Goal: Task Accomplishment & Management: Manage account settings

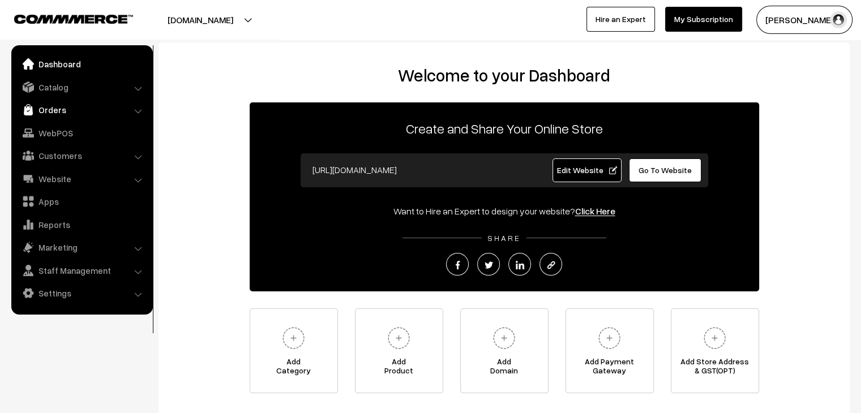
click at [54, 109] on link "Orders" at bounding box center [81, 110] width 135 height 20
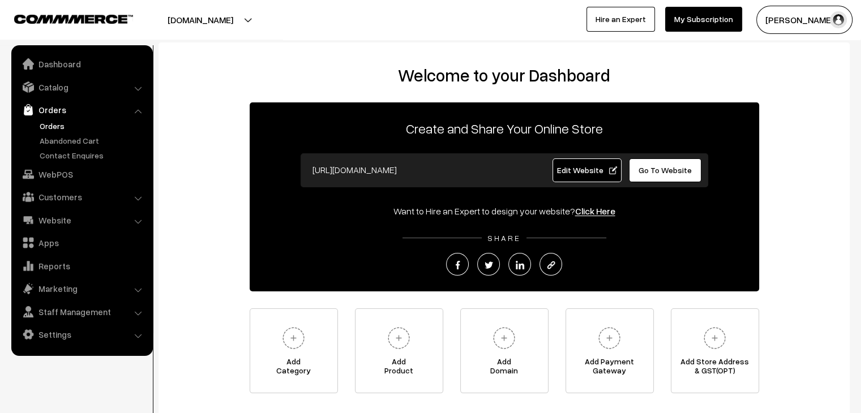
click at [58, 125] on link "Orders" at bounding box center [93, 126] width 112 height 12
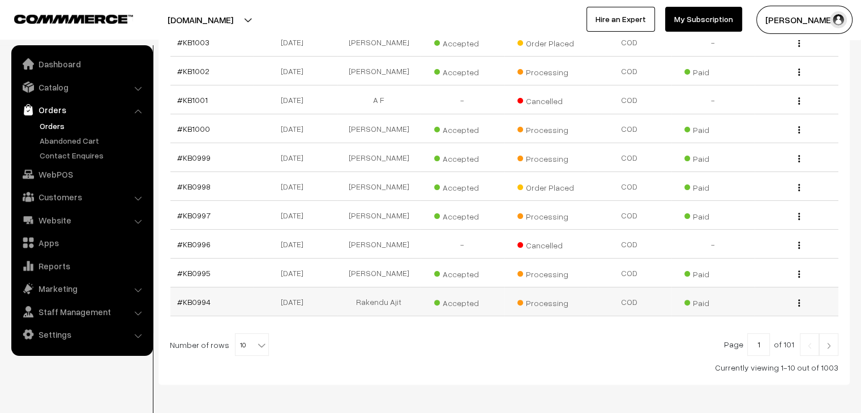
scroll to position [270, 0]
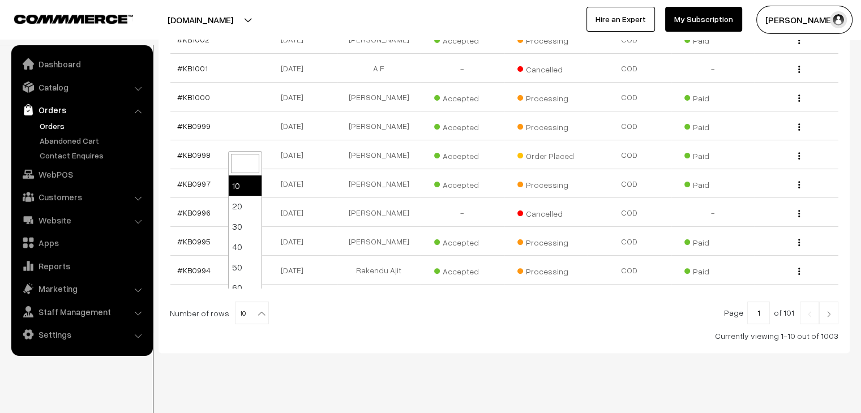
click at [258, 308] on b at bounding box center [261, 313] width 11 height 11
select select "60"
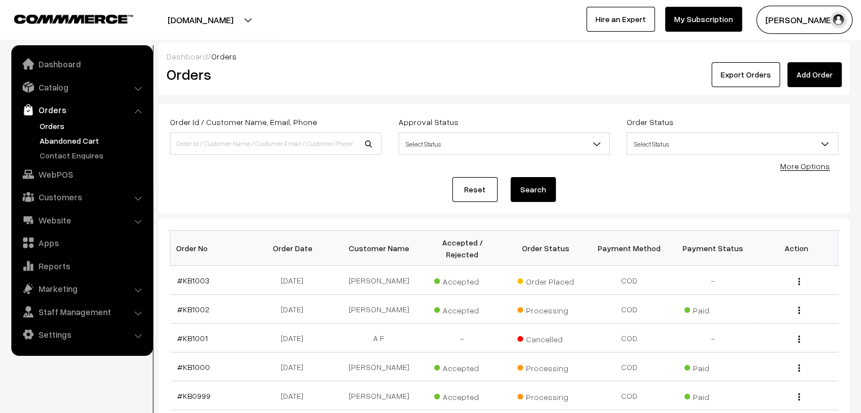
click at [49, 136] on link "Abandoned Cart" at bounding box center [93, 141] width 112 height 12
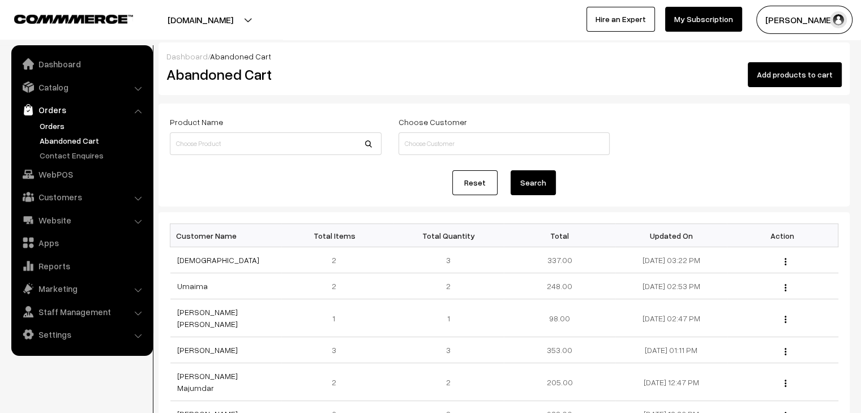
click at [58, 125] on link "Orders" at bounding box center [93, 126] width 112 height 12
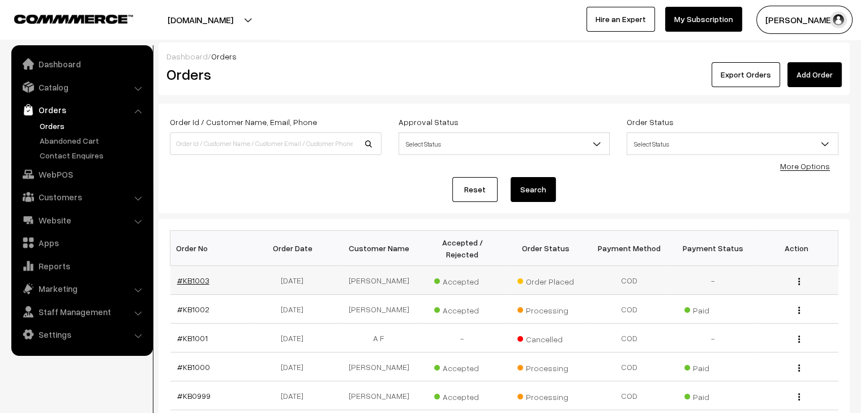
click at [193, 276] on link "#KB1003" at bounding box center [193, 281] width 32 height 10
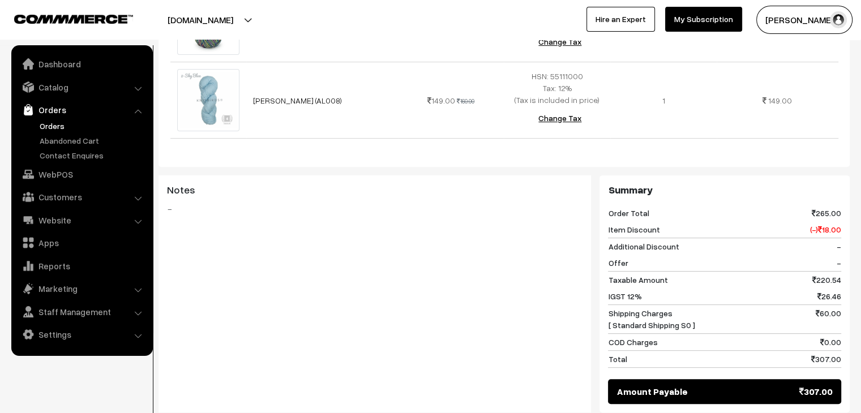
scroll to position [301, 0]
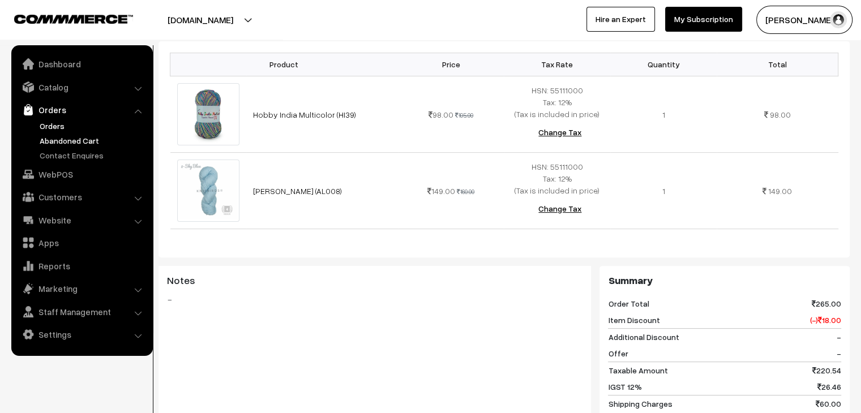
click at [82, 143] on link "Abandoned Cart" at bounding box center [93, 141] width 112 height 12
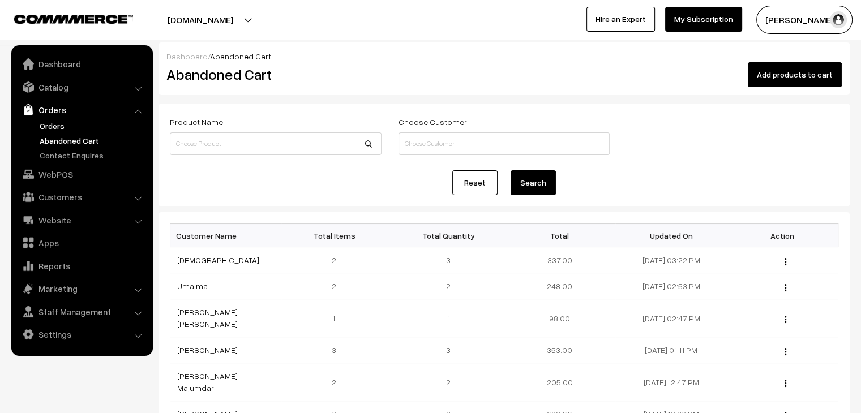
click at [49, 128] on link "Orders" at bounding box center [93, 126] width 112 height 12
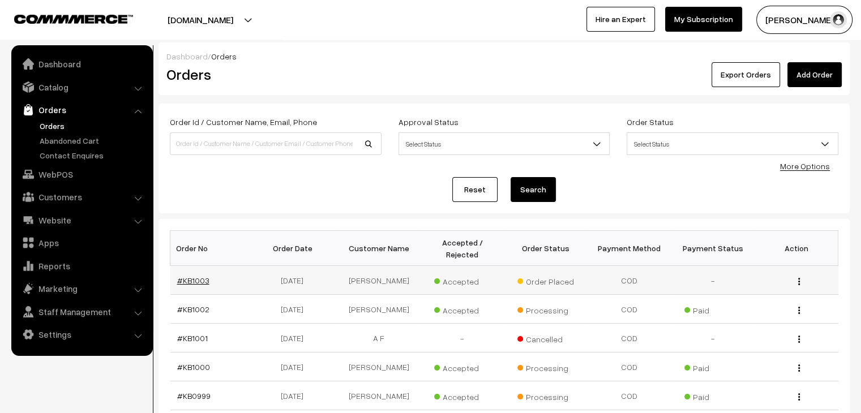
click at [195, 276] on link "#KB1003" at bounding box center [193, 281] width 32 height 10
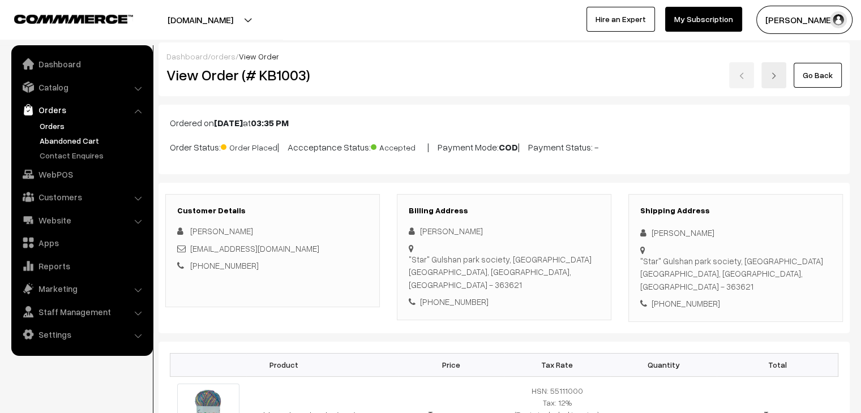
click at [70, 136] on link "Abandoned Cart" at bounding box center [93, 141] width 112 height 12
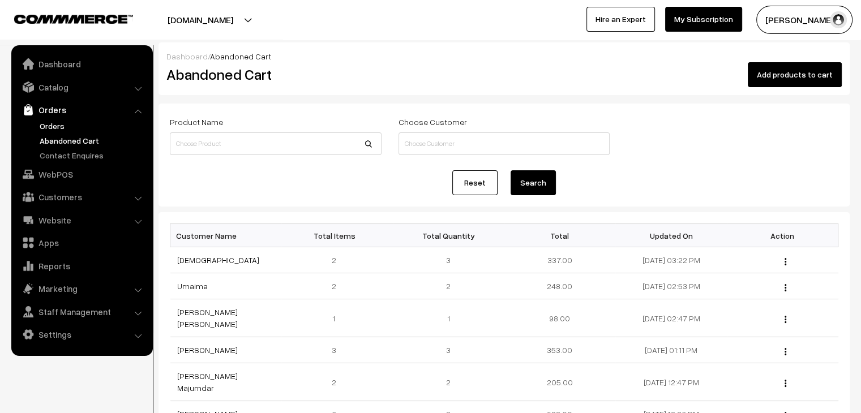
click at [50, 126] on link "Orders" at bounding box center [93, 126] width 112 height 12
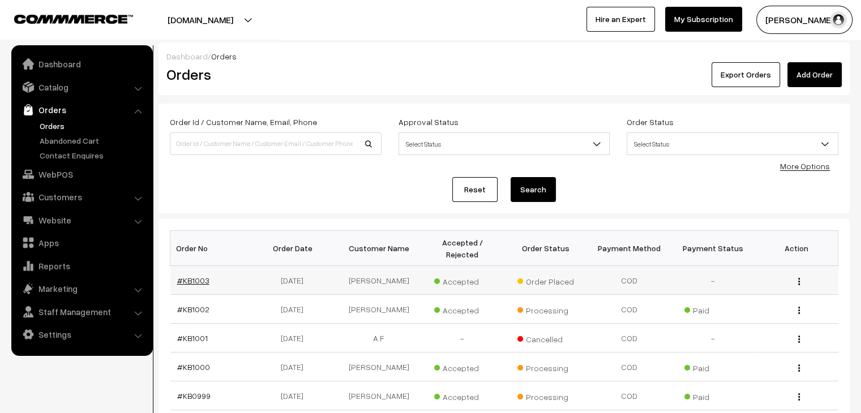
click at [182, 276] on link "#KB1003" at bounding box center [193, 281] width 32 height 10
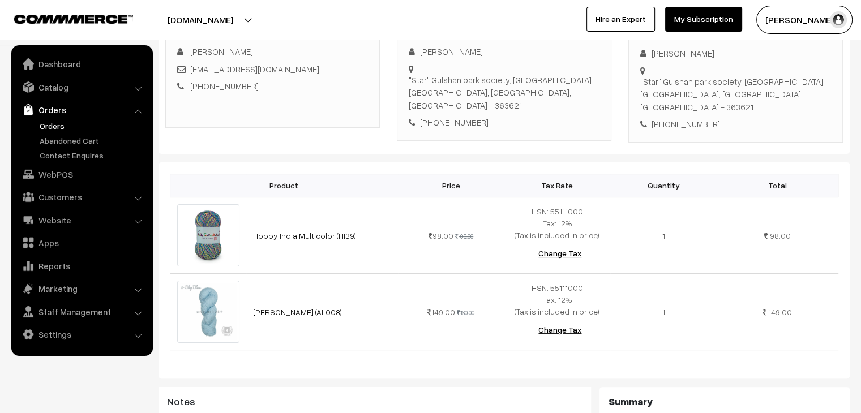
scroll to position [57, 0]
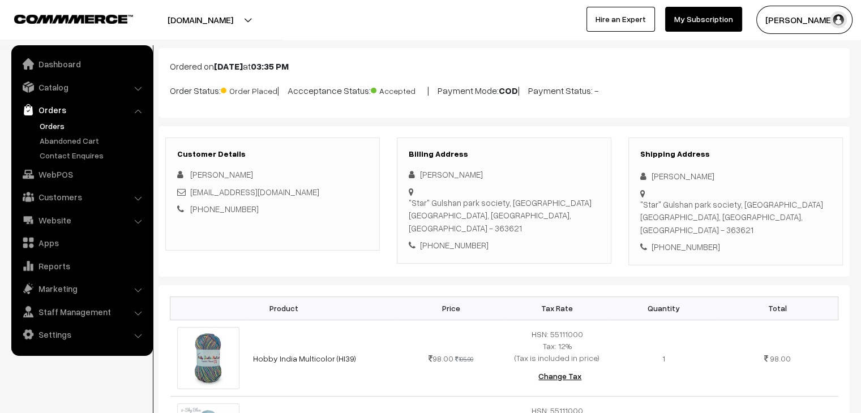
click at [55, 126] on link "Orders" at bounding box center [93, 126] width 112 height 12
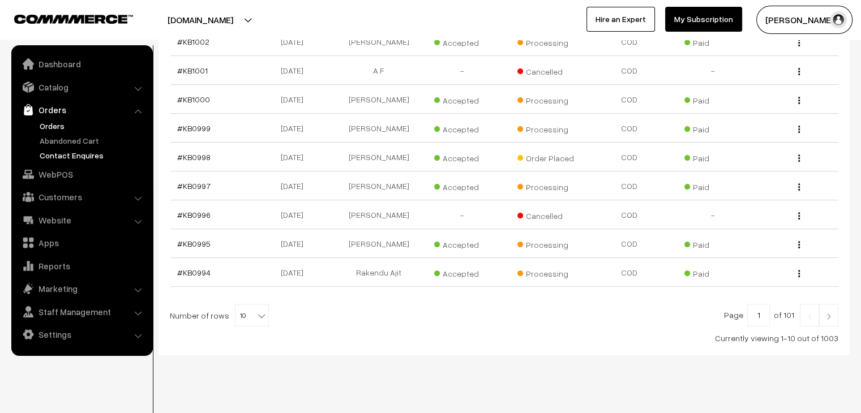
scroll to position [270, 0]
click at [97, 135] on link "Abandoned Cart" at bounding box center [93, 141] width 112 height 12
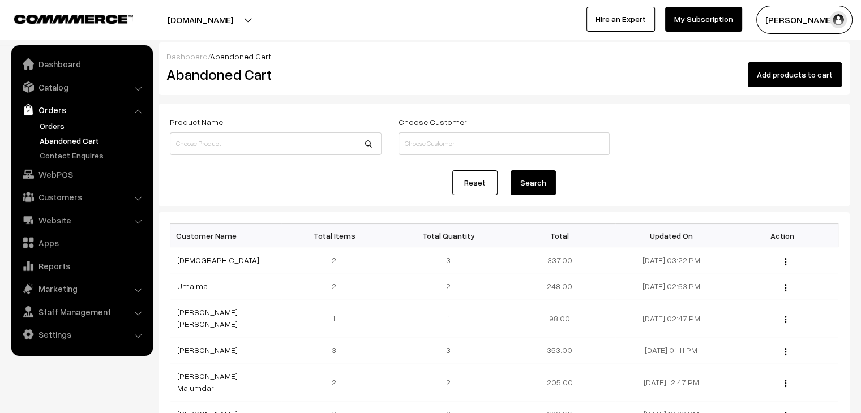
click at [70, 131] on link "Orders" at bounding box center [93, 126] width 112 height 12
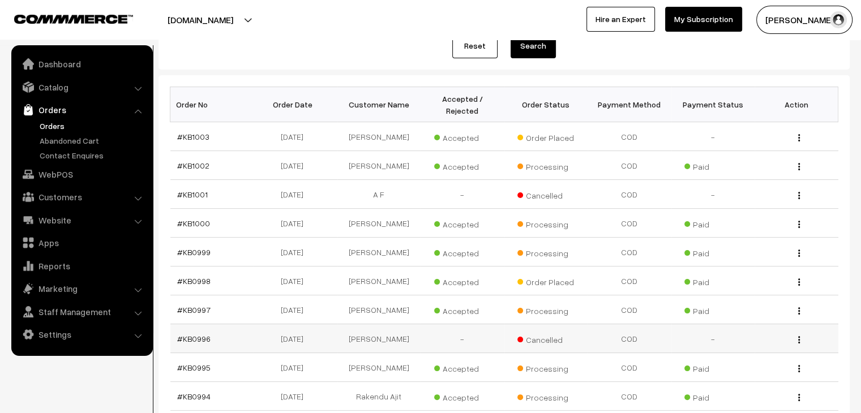
scroll to position [270, 0]
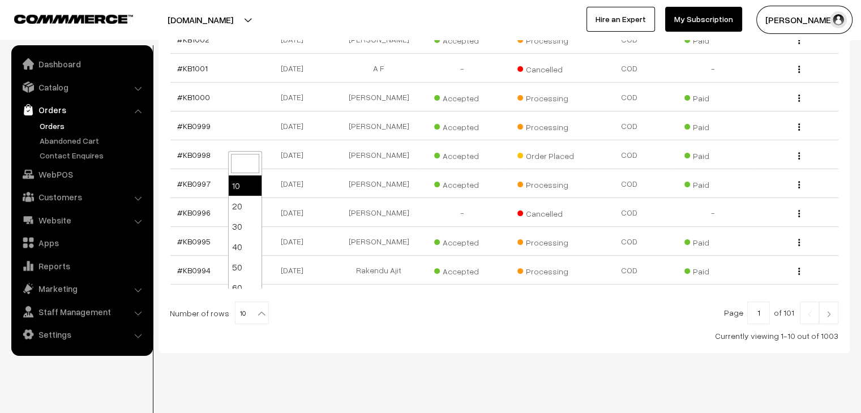
click at [256, 308] on b at bounding box center [261, 313] width 11 height 11
select select "100"
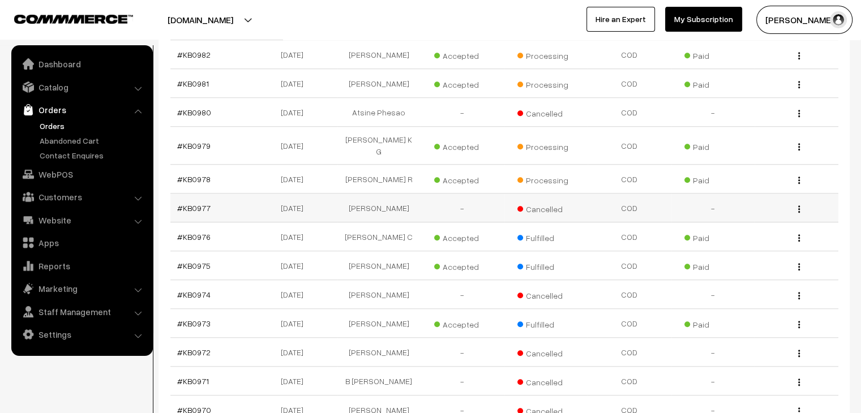
scroll to position [849, 0]
click at [205, 233] on link "#KB0976" at bounding box center [193, 238] width 33 height 10
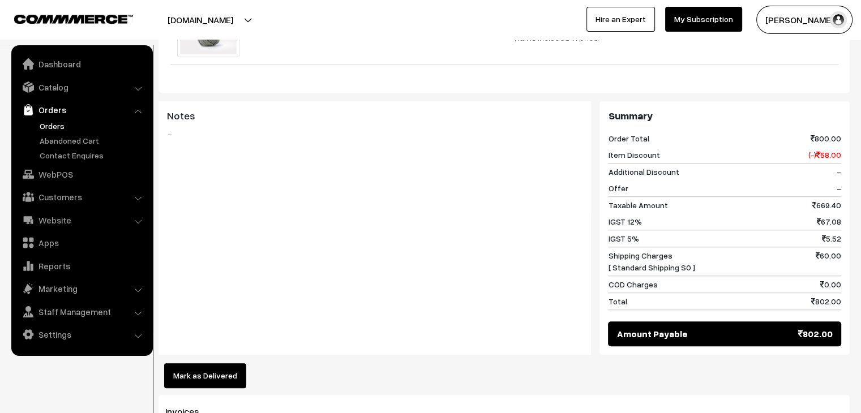
scroll to position [1132, 0]
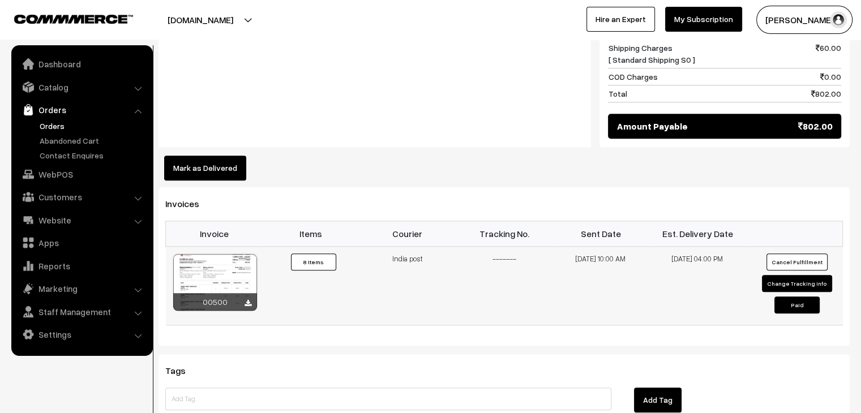
click at [779, 275] on button "Change Tracking Info" at bounding box center [797, 283] width 70 height 17
select select "1"
type input "-------"
type input "14-08-2025 10:00"
type input "21-08-2025 16:00"
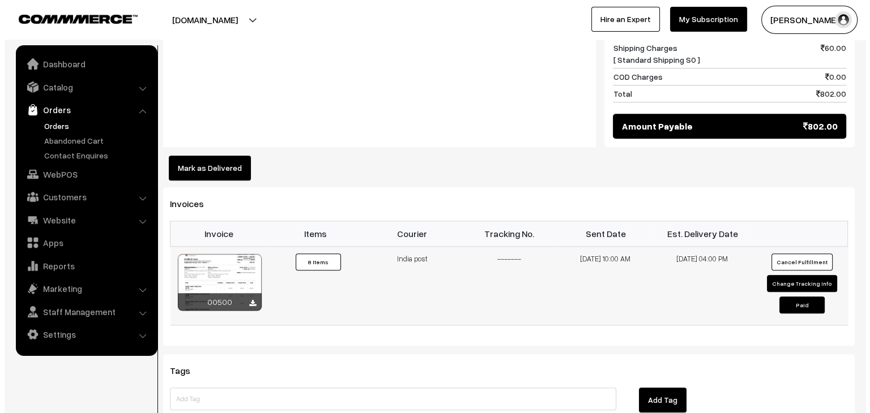
scroll to position [1140, 0]
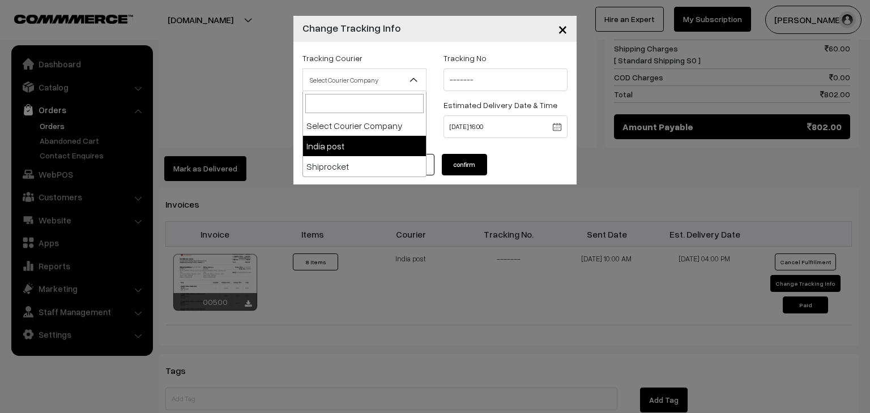
click at [397, 82] on span "Select Courier Company" at bounding box center [364, 80] width 123 height 20
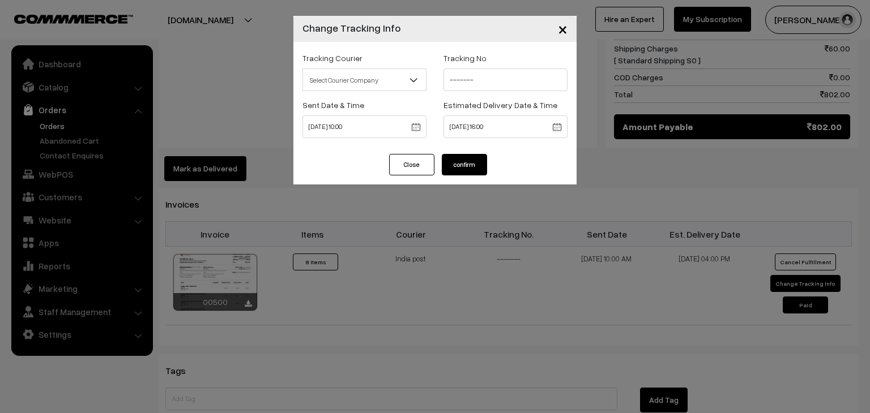
click at [443, 241] on div "× Change Tracking Info Tracking Courier Select Courier Company India post Shipr…" at bounding box center [435, 206] width 870 height 413
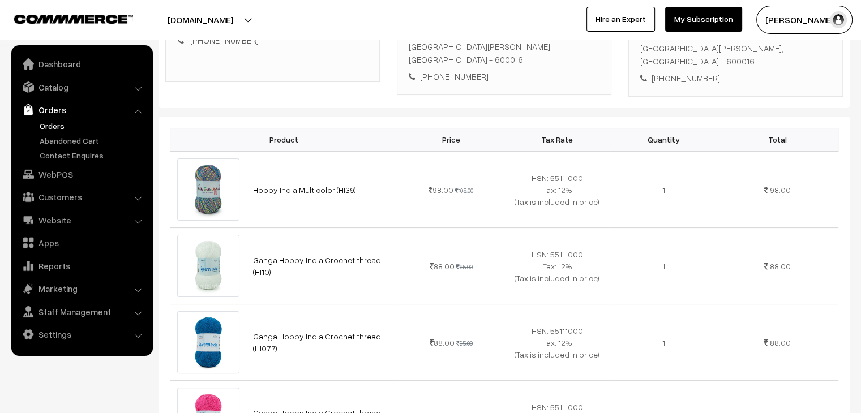
scroll to position [0, 0]
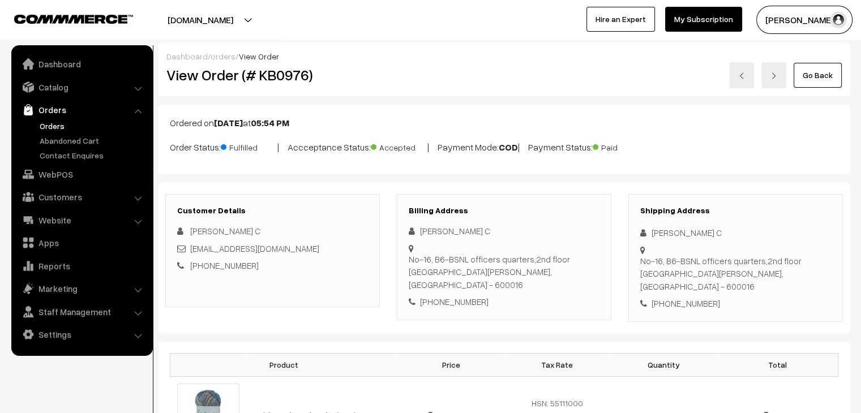
click at [221, 53] on link "orders" at bounding box center [223, 57] width 25 height 10
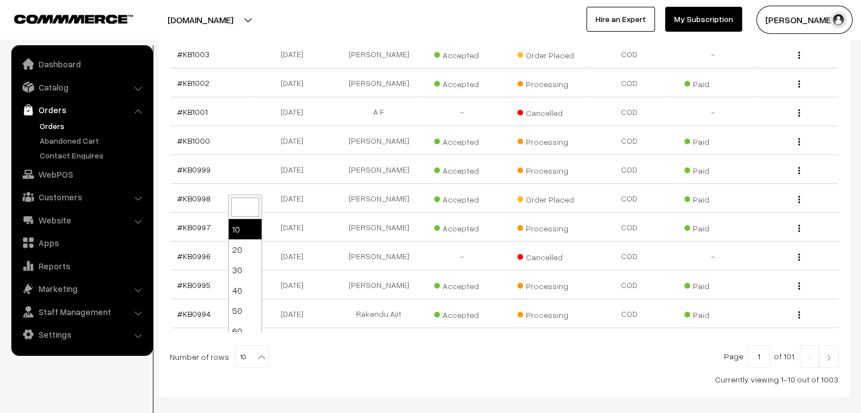
click at [256, 353] on span "10" at bounding box center [252, 357] width 33 height 23
select select "80"
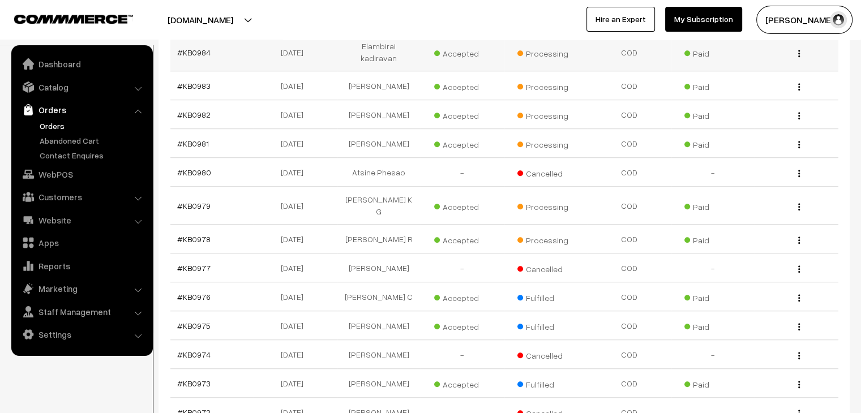
scroll to position [793, 0]
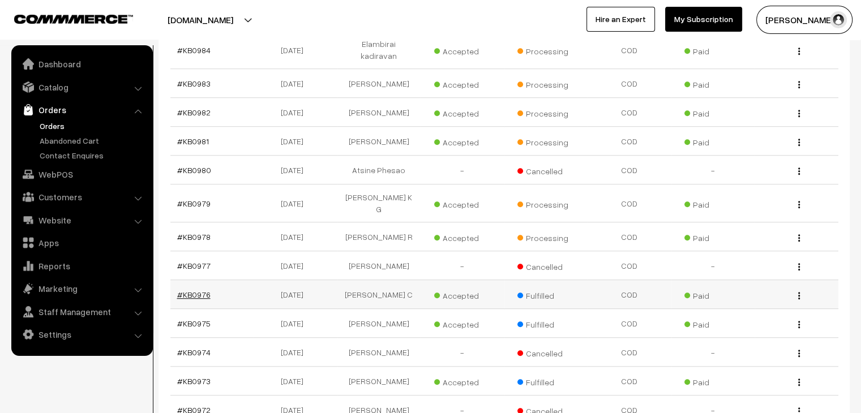
click at [203, 290] on link "#KB0976" at bounding box center [193, 295] width 33 height 10
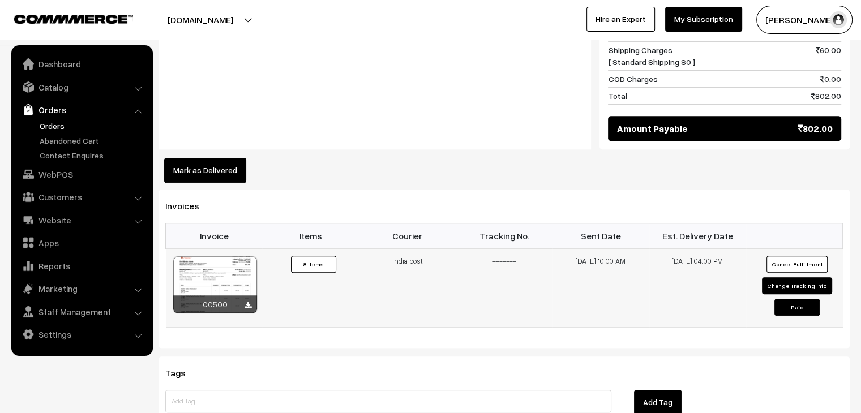
scroll to position [1132, 0]
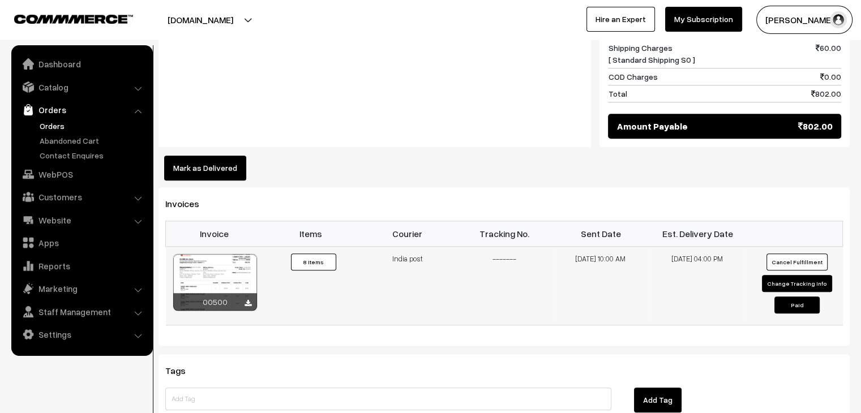
click at [776, 275] on button "Change Tracking Info" at bounding box center [797, 283] width 70 height 17
select select "1"
type input "-------"
type input "14-08-2025 10:00"
type input "21-08-2025 16:00"
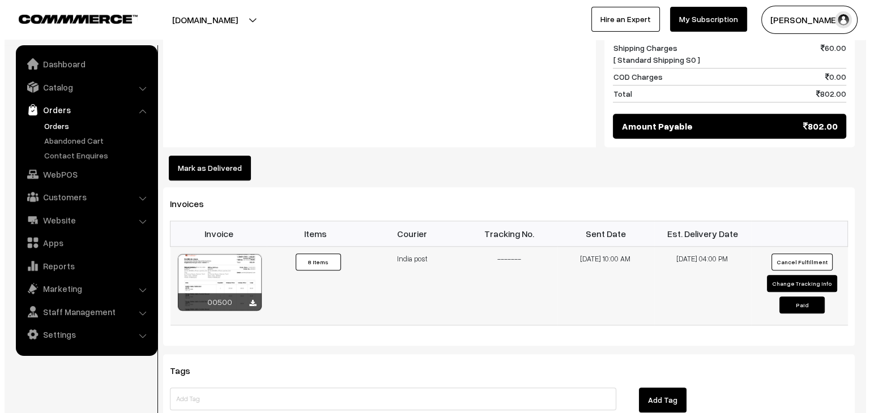
scroll to position [1140, 0]
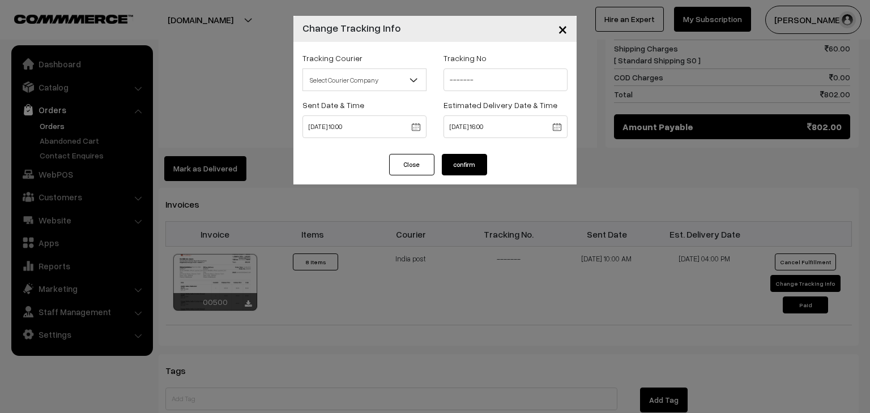
click at [382, 87] on span "Select Courier Company" at bounding box center [364, 80] width 123 height 20
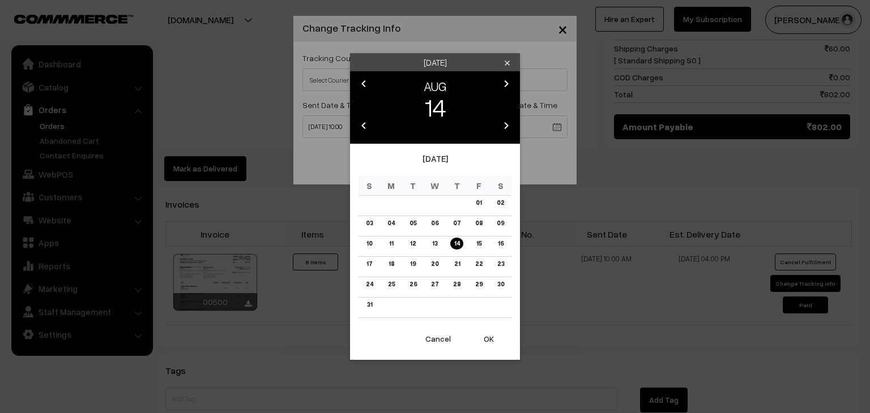
click at [320, 168] on div "Thursday clear chevron_left AUG chevron_right 14 chevron_left 2025 chevron_righ…" at bounding box center [435, 206] width 870 height 413
click at [505, 65] on icon "clear" at bounding box center [507, 63] width 8 height 8
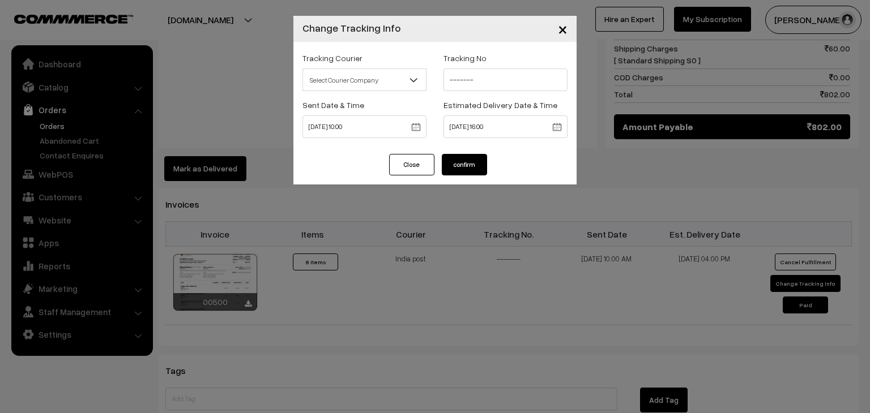
click at [561, 26] on span "×" at bounding box center [563, 28] width 10 height 21
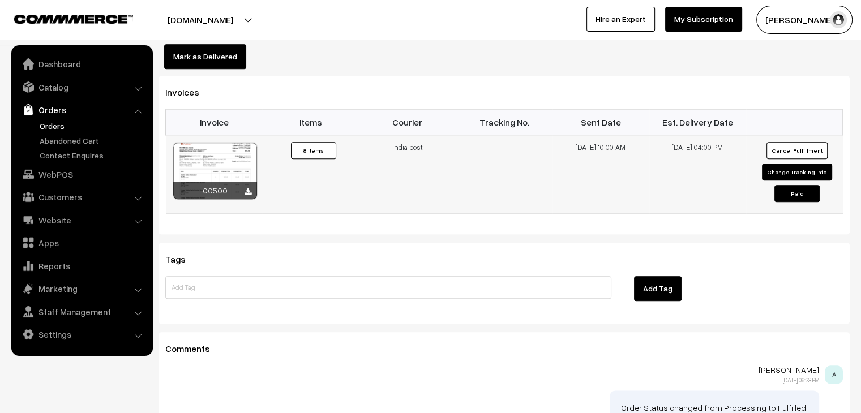
scroll to position [1245, 0]
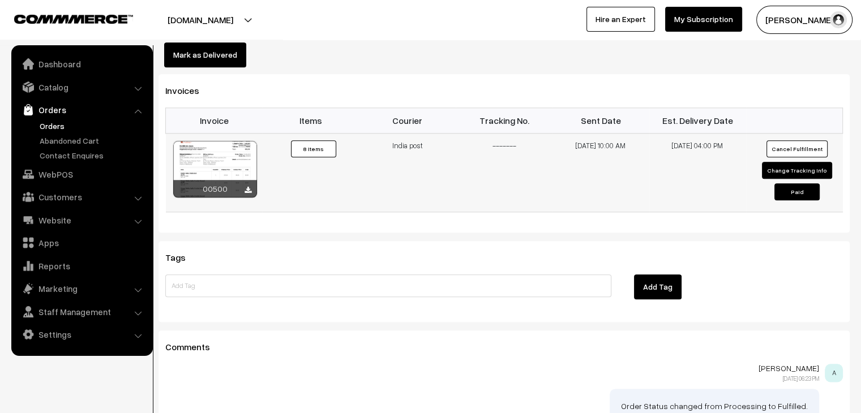
click at [780, 162] on button "Change Tracking Info" at bounding box center [797, 170] width 70 height 17
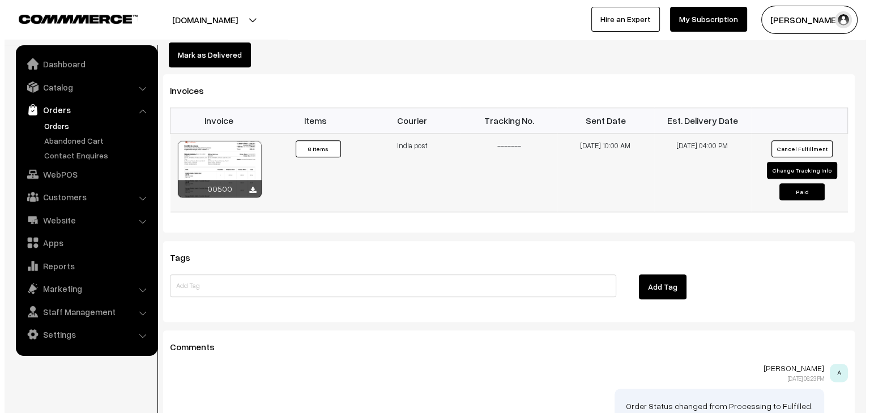
scroll to position [1253, 0]
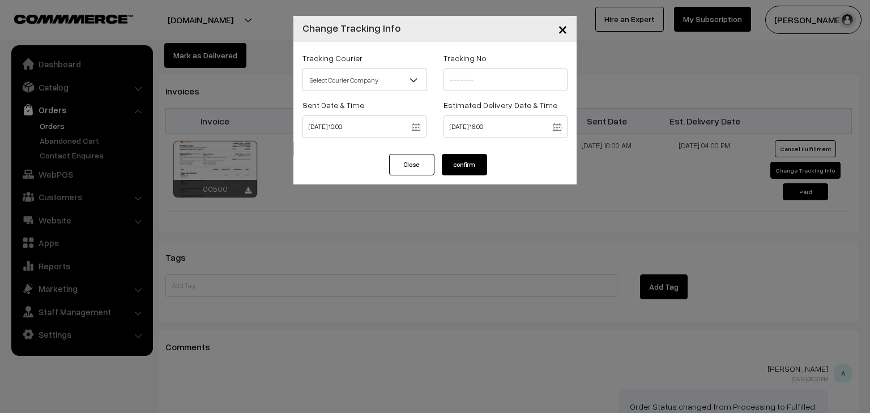
drag, startPoint x: 381, startPoint y: 139, endPoint x: 376, endPoint y: 132, distance: 8.0
click at [380, 138] on div "Sent Date & Time 14-08-2025 10:00" at bounding box center [364, 121] width 141 height 47
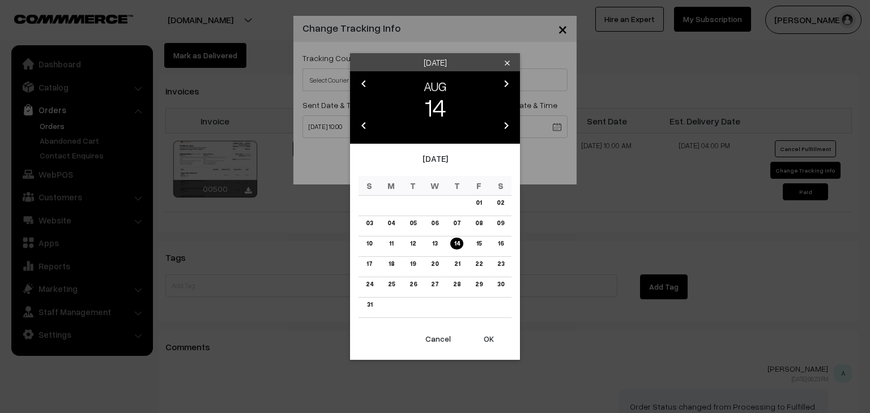
click at [330, 279] on div "Thursday clear chevron_left AUG chevron_right 14 chevron_left 2025 chevron_righ…" at bounding box center [435, 206] width 870 height 413
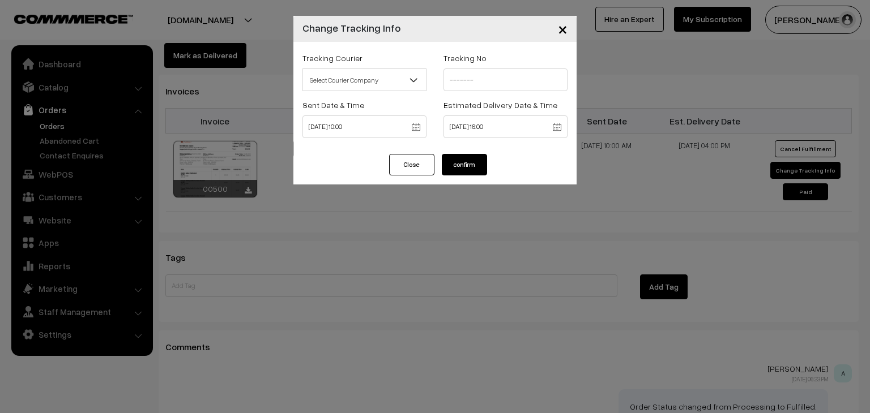
click at [421, 169] on button "Close" at bounding box center [411, 165] width 45 height 22
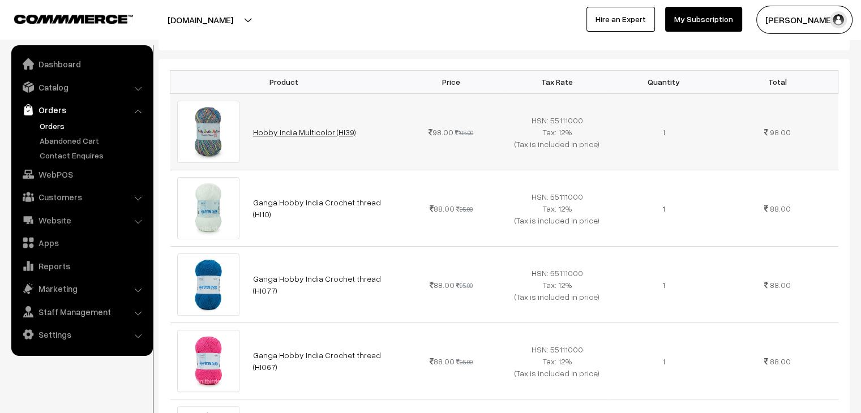
scroll to position [0, 0]
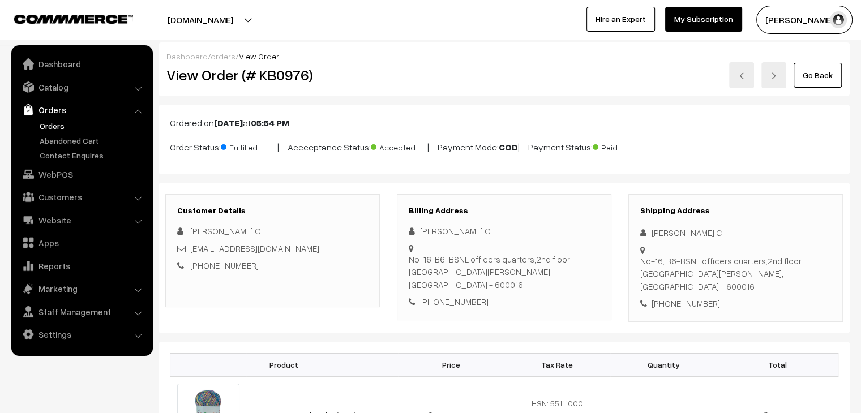
click at [222, 59] on link "orders" at bounding box center [223, 57] width 25 height 10
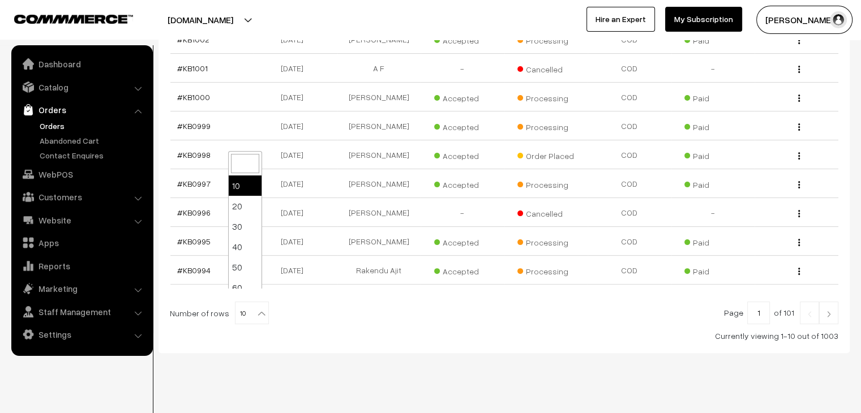
click at [247, 302] on span "10" at bounding box center [252, 313] width 33 height 23
select select "60"
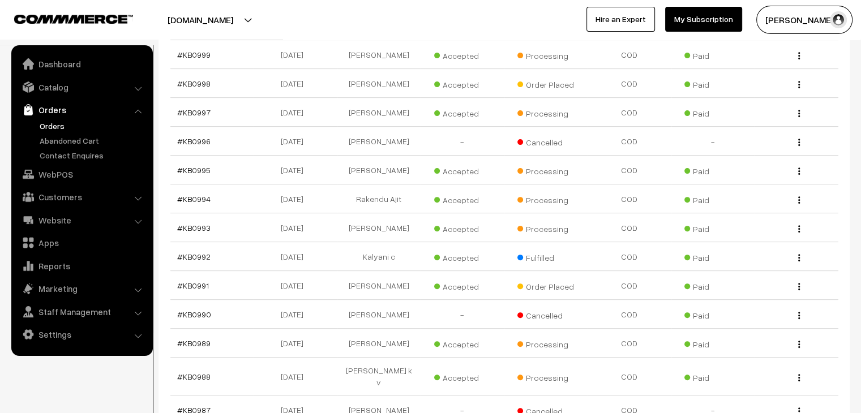
scroll to position [340, 0]
click at [181, 282] on link "#KB0991" at bounding box center [193, 287] width 32 height 10
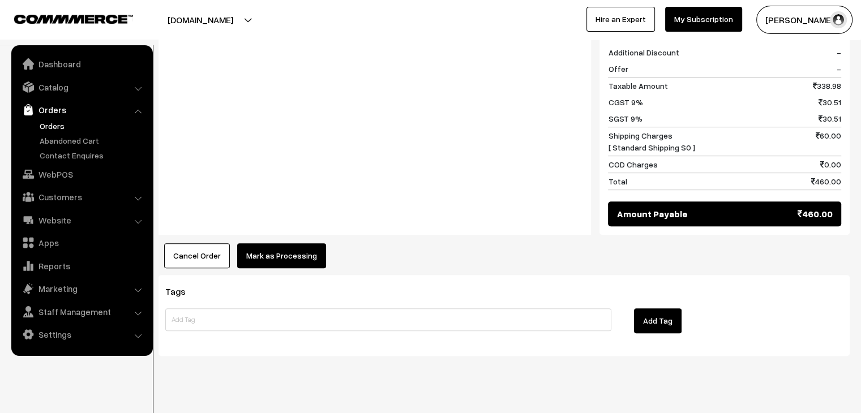
click at [275, 243] on button "Mark as Processing" at bounding box center [281, 255] width 89 height 25
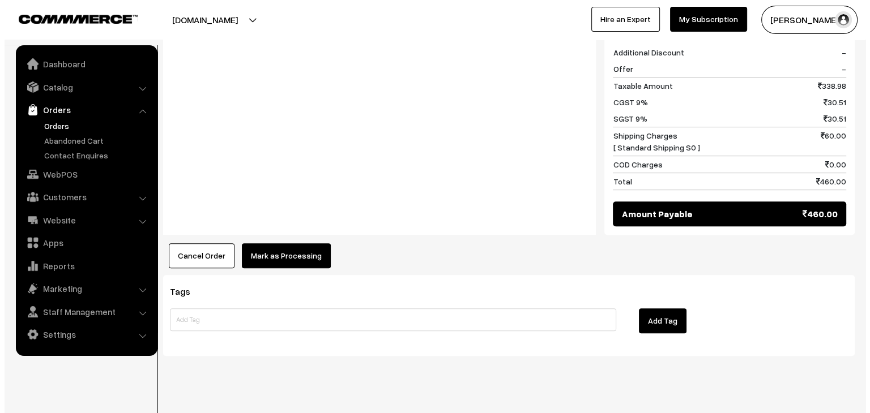
scroll to position [570, 0]
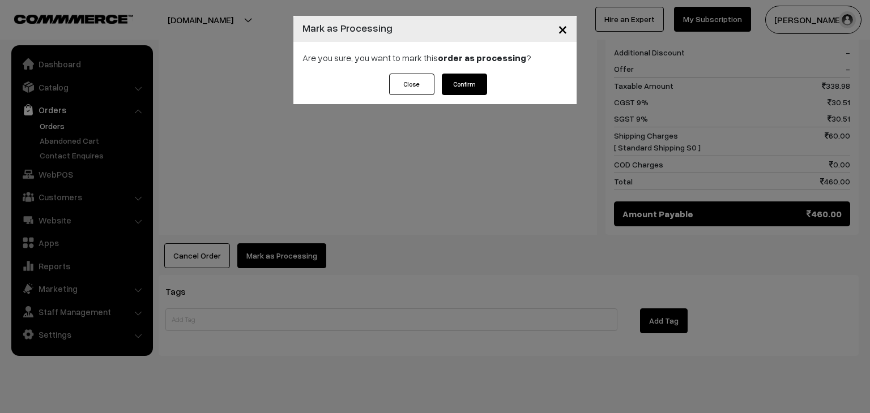
click at [470, 81] on button "Confirm" at bounding box center [464, 85] width 45 height 22
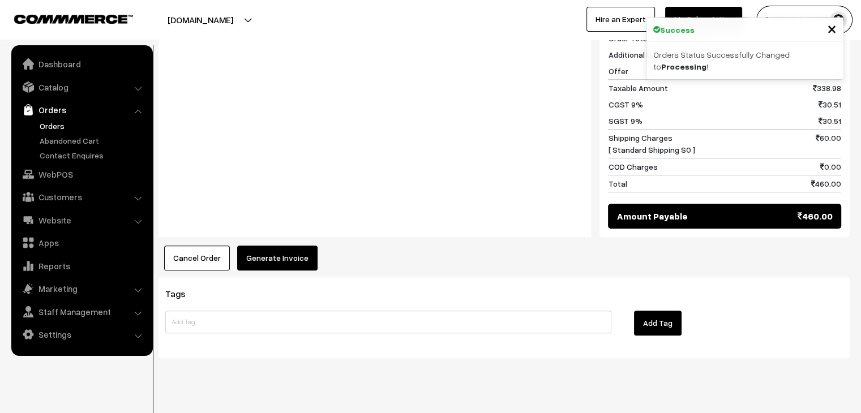
click at [273, 246] on button "Generate Invoice" at bounding box center [277, 258] width 80 height 25
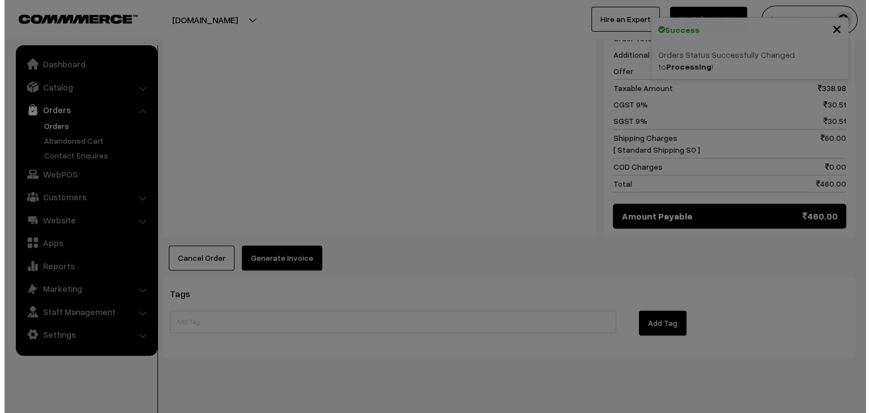
scroll to position [568, 0]
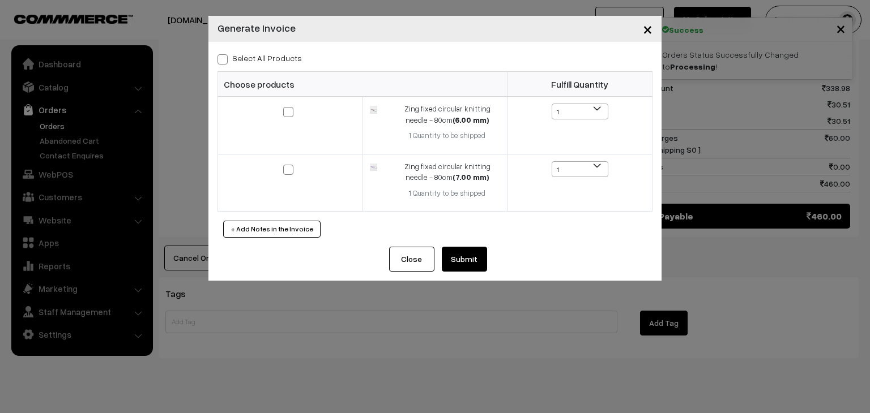
click at [231, 57] on label "Select All Products" at bounding box center [259, 58] width 84 height 12
click at [225, 57] on input "Select All Products" at bounding box center [220, 57] width 7 height 7
checkbox input "true"
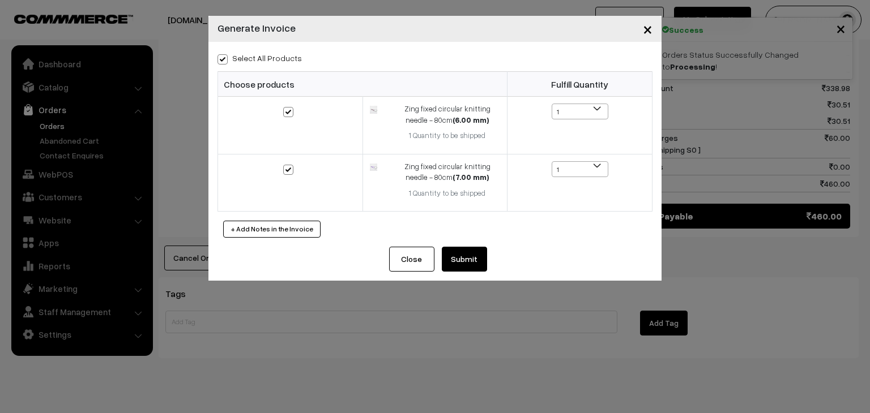
click at [454, 257] on button "Submit" at bounding box center [464, 259] width 45 height 25
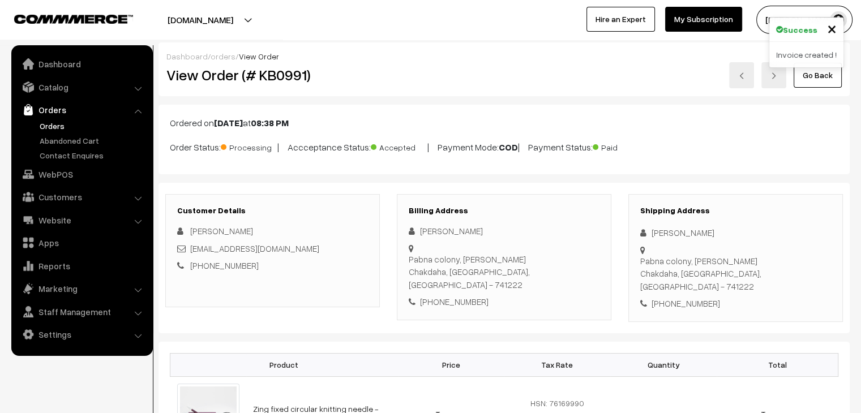
click at [222, 57] on link "orders" at bounding box center [223, 57] width 25 height 10
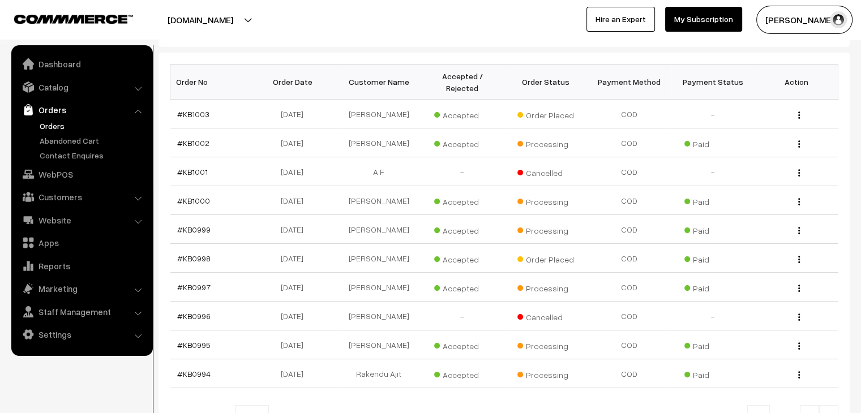
scroll to position [157, 0]
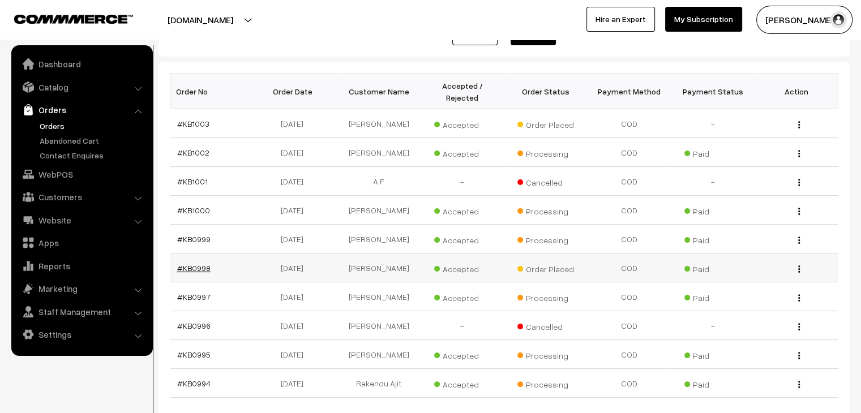
click at [192, 263] on link "#KB0998" at bounding box center [193, 268] width 33 height 10
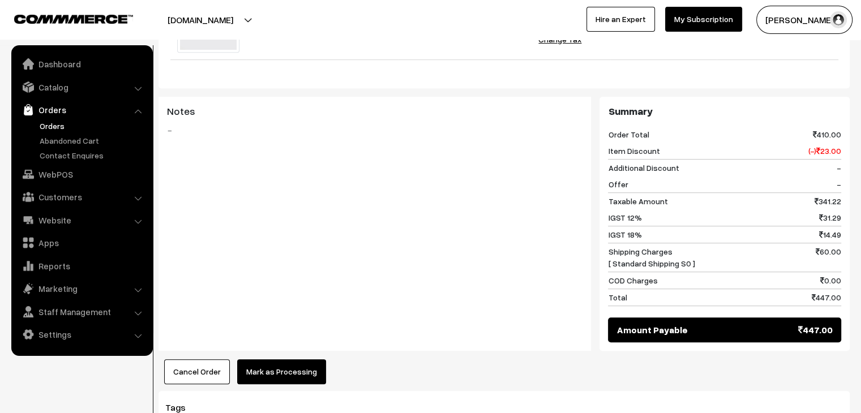
click at [299, 359] on button "Mark as Processing" at bounding box center [281, 371] width 89 height 25
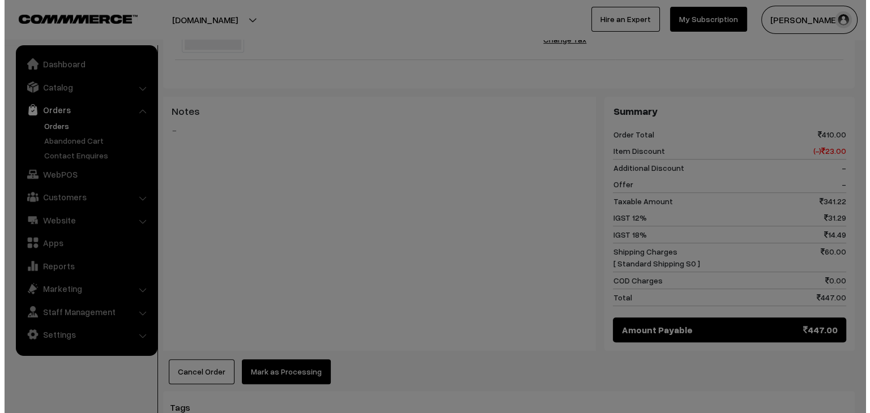
scroll to position [626, 0]
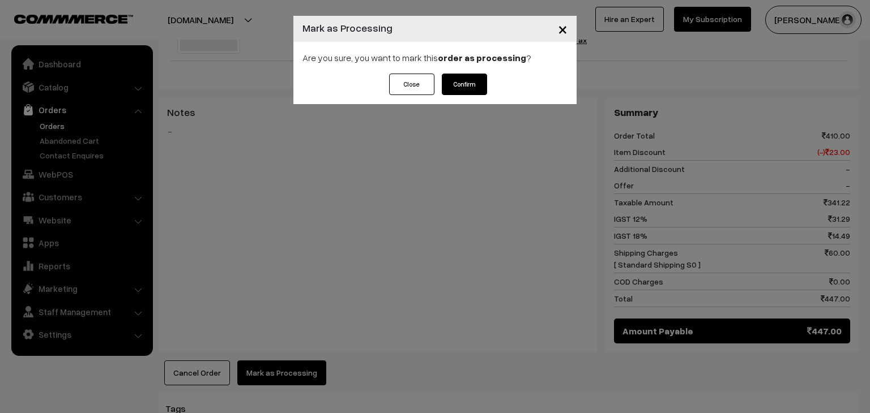
click at [455, 80] on button "Confirm" at bounding box center [464, 85] width 45 height 22
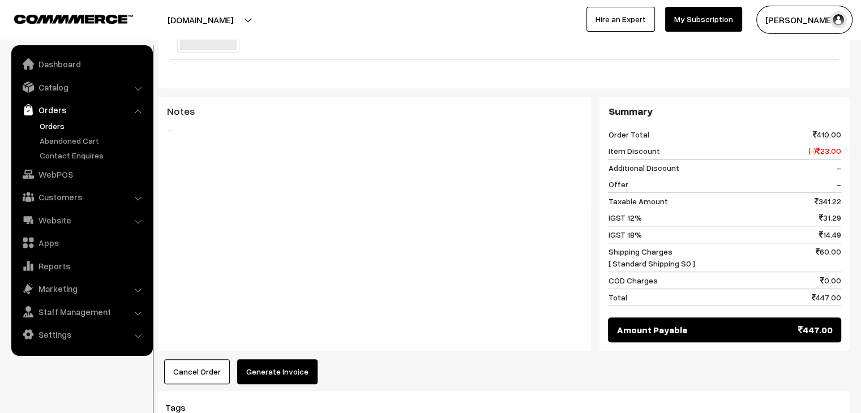
click at [290, 359] on button "Generate Invoice" at bounding box center [277, 371] width 80 height 25
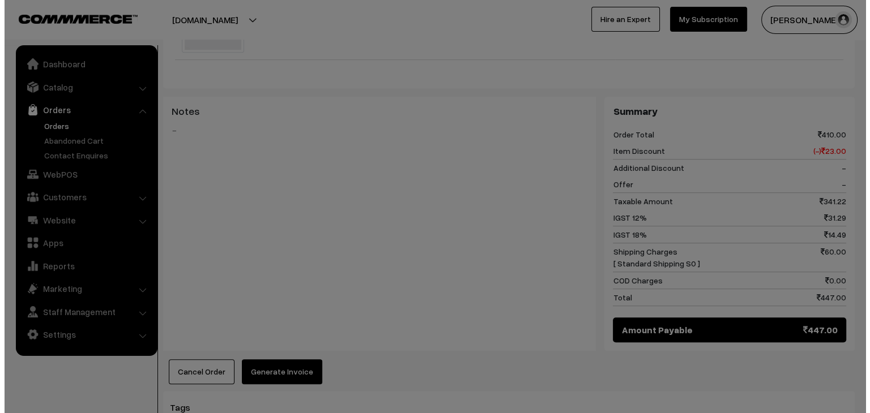
scroll to position [626, 0]
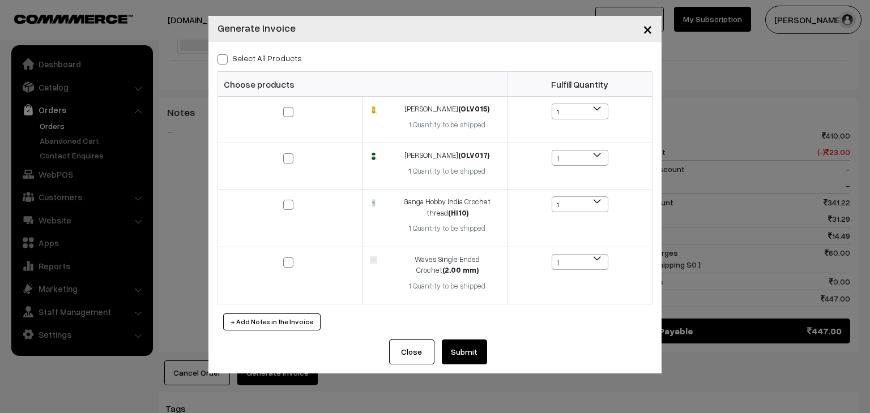
click at [253, 57] on label "Select All Products" at bounding box center [259, 58] width 84 height 12
click at [225, 57] on input "Select All Products" at bounding box center [220, 57] width 7 height 7
checkbox input "true"
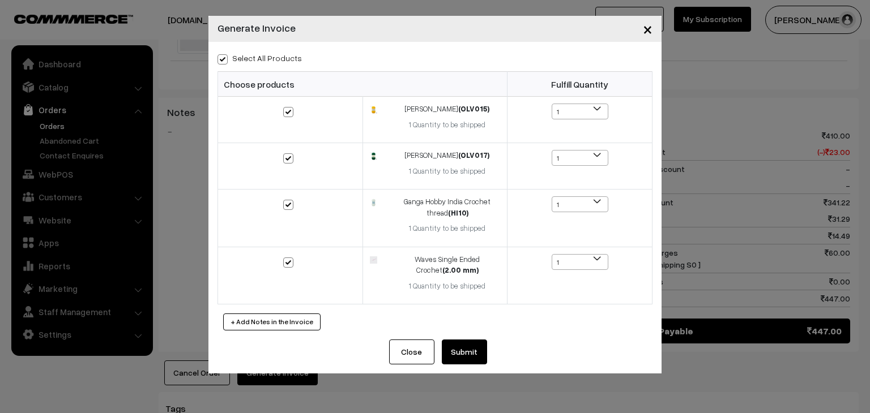
checkbox input "true"
click at [468, 357] on button "Submit" at bounding box center [464, 352] width 45 height 25
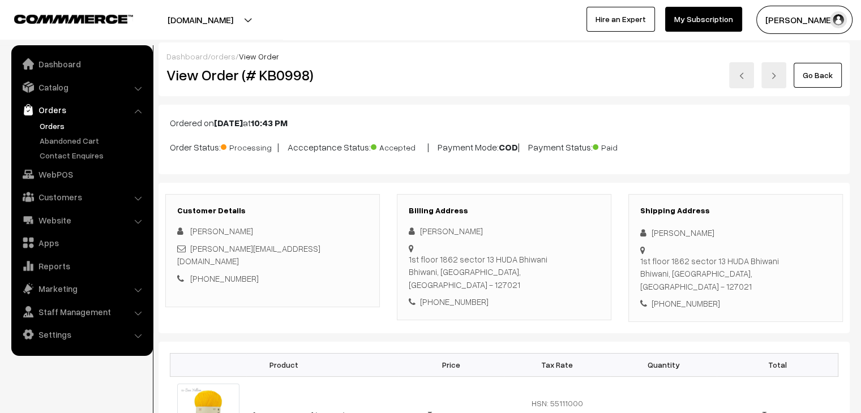
click at [224, 54] on link "orders" at bounding box center [223, 57] width 25 height 10
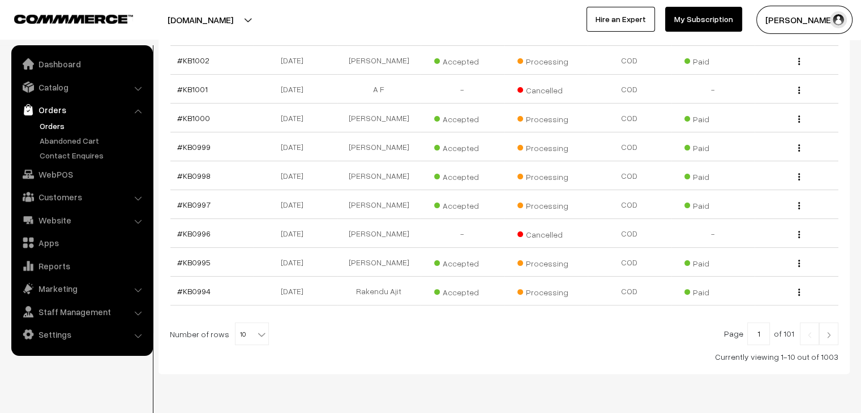
scroll to position [270, 0]
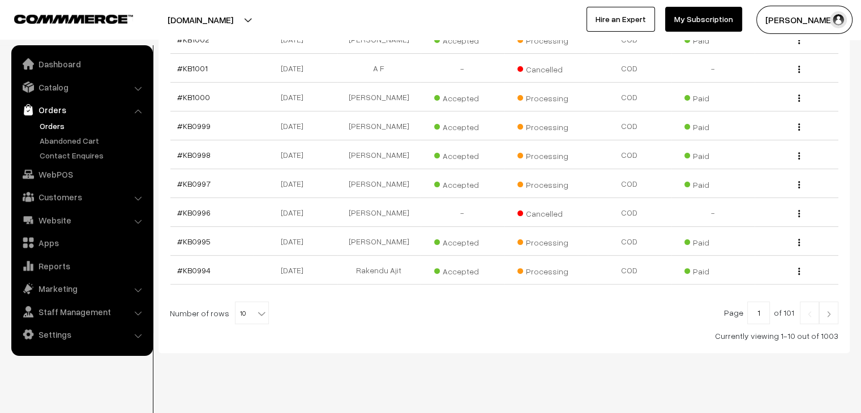
click at [256, 308] on b at bounding box center [261, 313] width 11 height 11
select select "80"
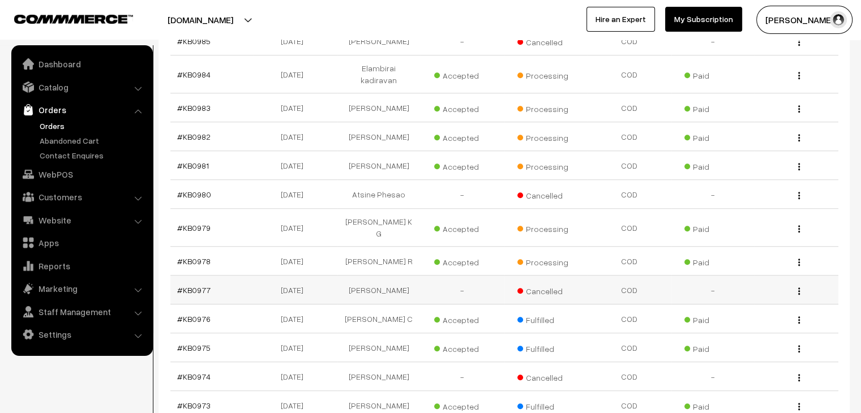
scroll to position [793, 0]
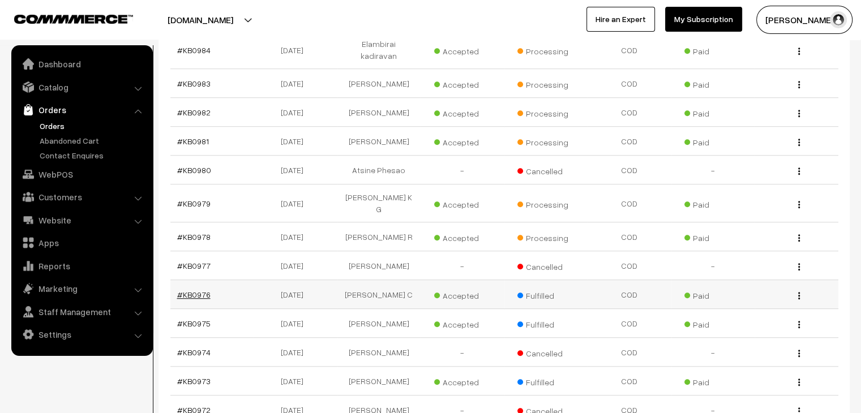
click at [202, 290] on link "#KB0976" at bounding box center [193, 295] width 33 height 10
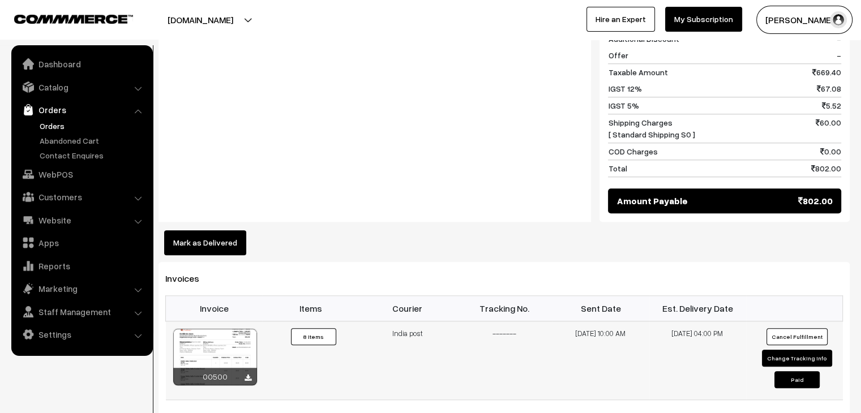
scroll to position [1069, 0]
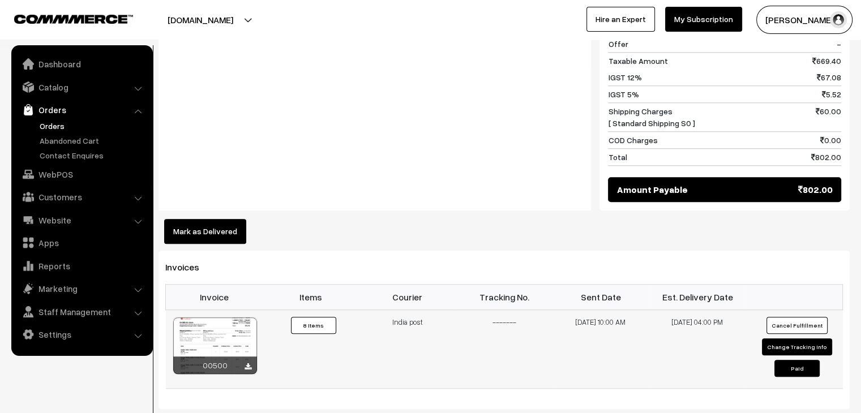
click at [778, 339] on button "Change Tracking Info" at bounding box center [797, 347] width 70 height 17
select select "1"
type input "-------"
type input "14-08-2025 10:00"
type input "21-08-2025 16:00"
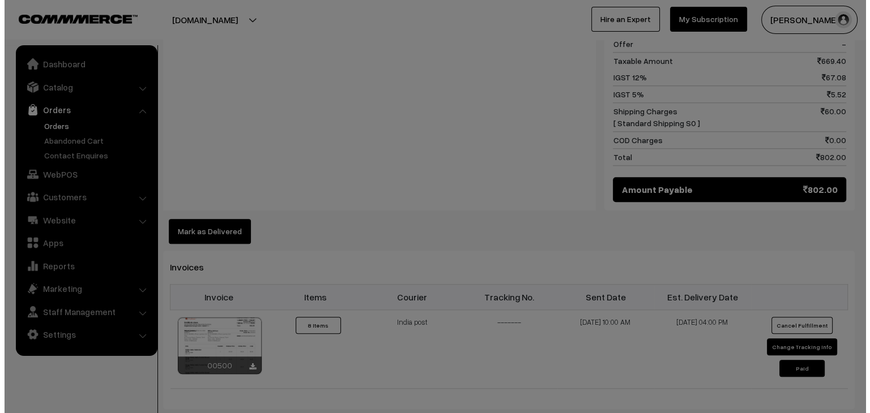
scroll to position [1076, 0]
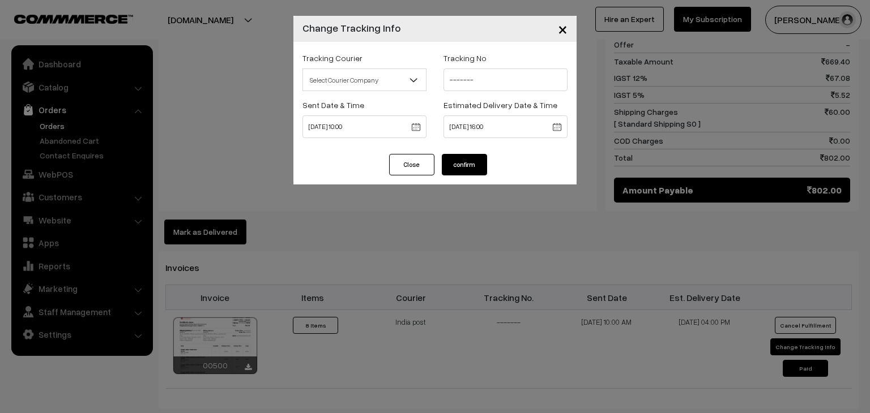
click at [562, 32] on span "×" at bounding box center [563, 28] width 10 height 21
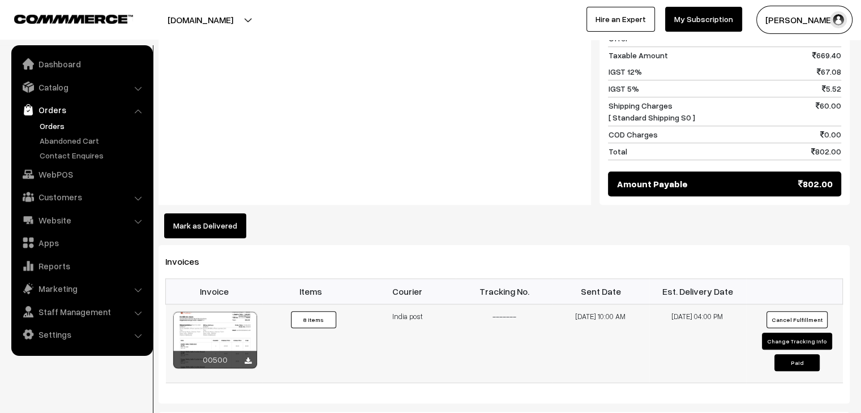
scroll to position [1076, 0]
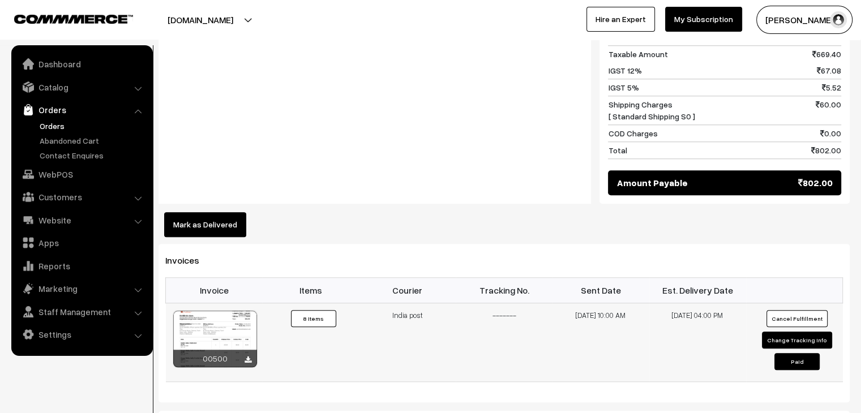
click at [777, 332] on button "Change Tracking Info" at bounding box center [797, 340] width 70 height 17
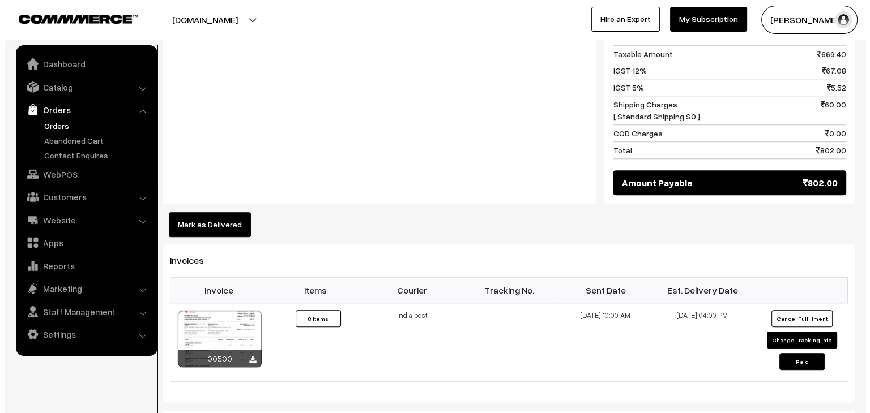
scroll to position [1083, 0]
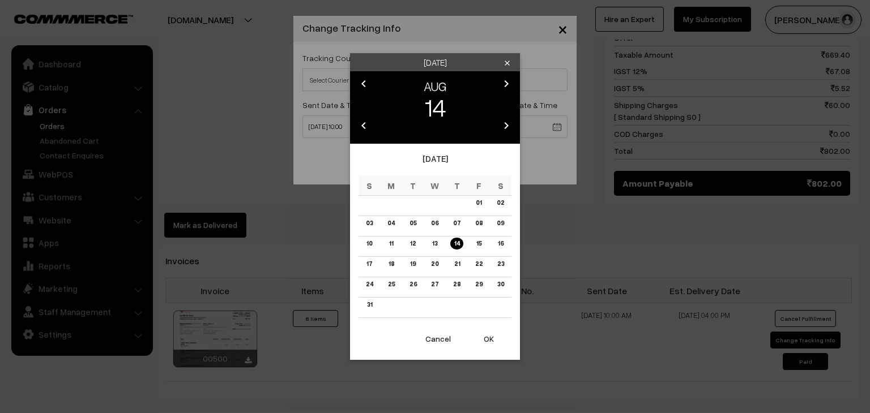
click at [331, 159] on div "Thursday clear chevron_left AUG chevron_right 14 chevron_left 2025 chevron_righ…" at bounding box center [435, 206] width 870 height 413
click at [412, 241] on link "12" at bounding box center [412, 244] width 12 height 12
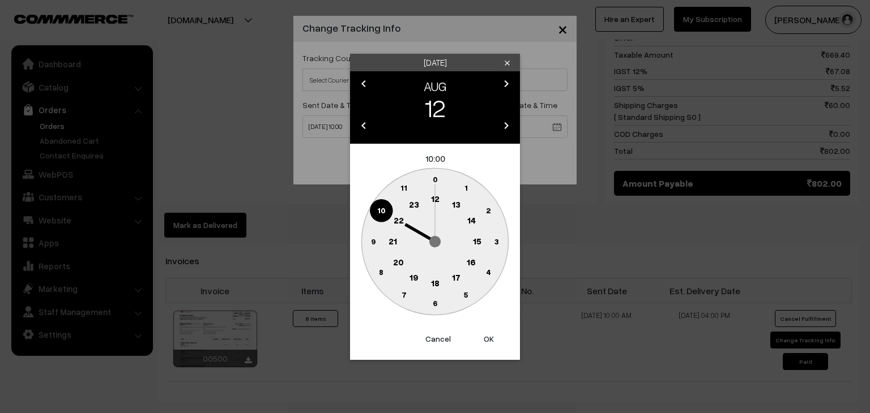
click at [383, 212] on text "10" at bounding box center [381, 210] width 8 height 10
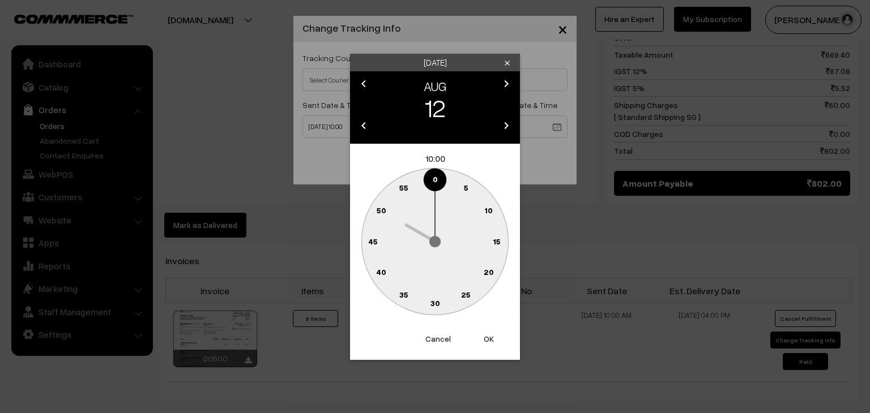
click at [435, 181] on text "0" at bounding box center [435, 179] width 5 height 10
type input "12-08-2025 10:00"
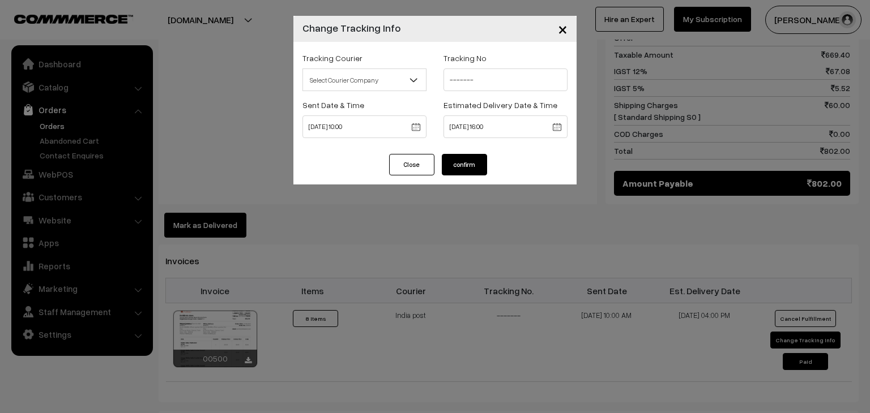
click at [469, 166] on button "confirm" at bounding box center [464, 165] width 45 height 22
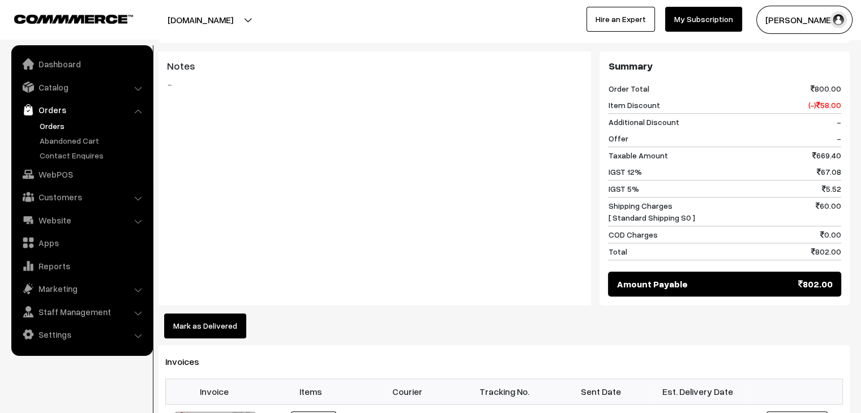
scroll to position [1132, 0]
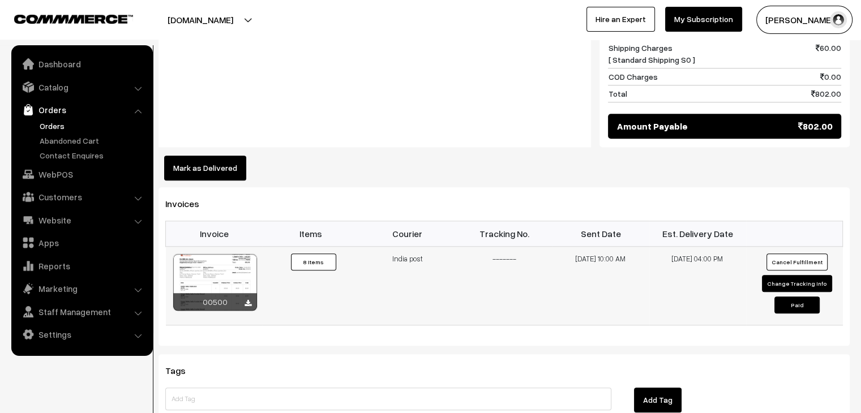
click at [771, 275] on button "Change Tracking Info" at bounding box center [797, 283] width 70 height 17
select select "1"
type input "-------"
type input "12-08-2025 10:00"
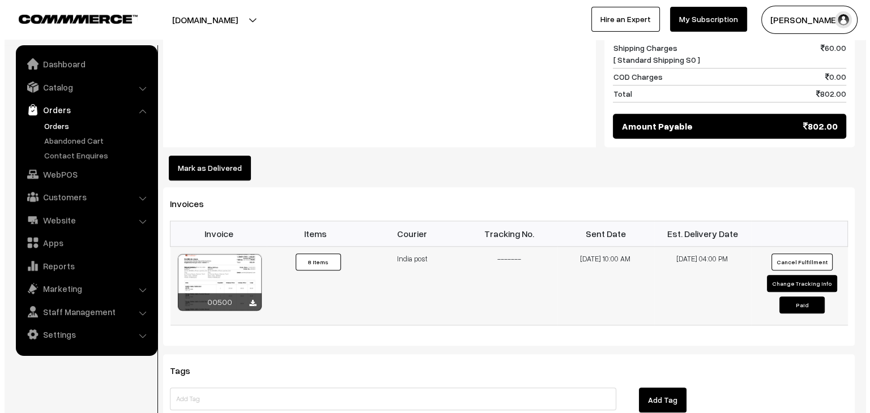
scroll to position [1140, 0]
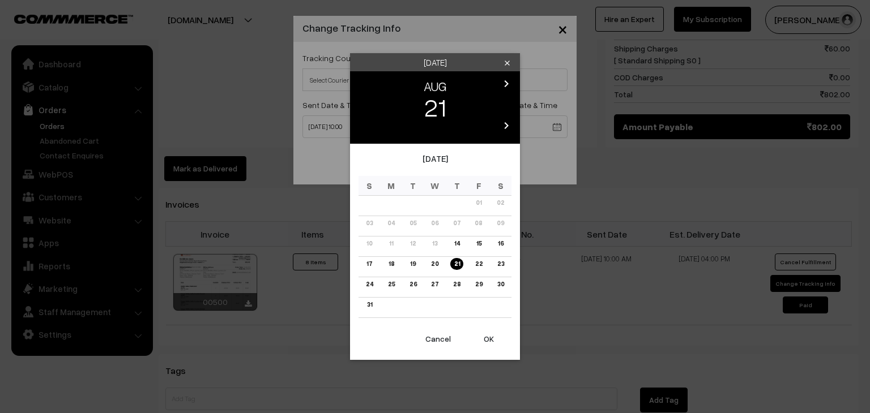
click at [412, 266] on link "19" at bounding box center [412, 264] width 12 height 12
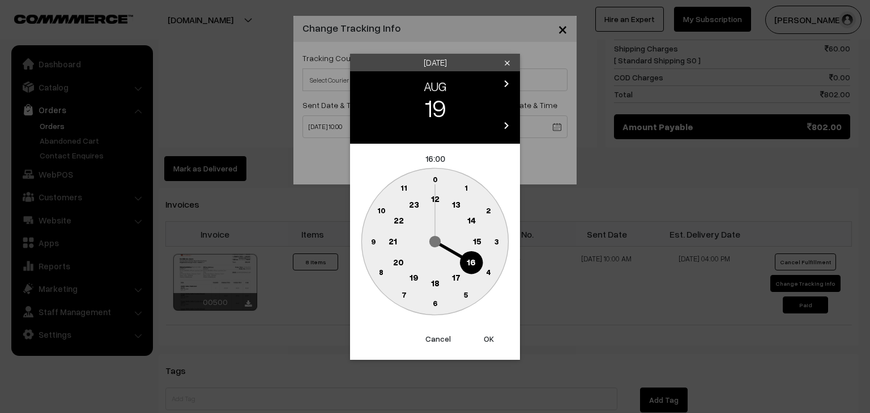
drag, startPoint x: 471, startPoint y: 263, endPoint x: 468, endPoint y: 255, distance: 8.4
click at [471, 263] on text "16" at bounding box center [470, 261] width 9 height 10
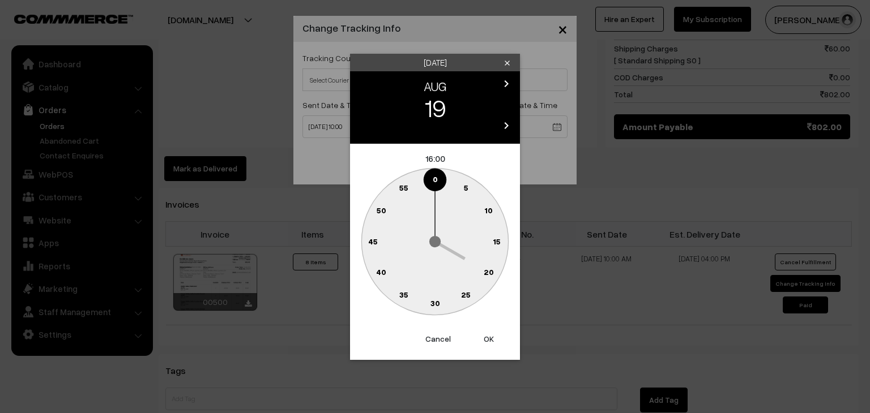
click at [434, 184] on text "0" at bounding box center [435, 179] width 5 height 10
type input "19-08-2025 16:00"
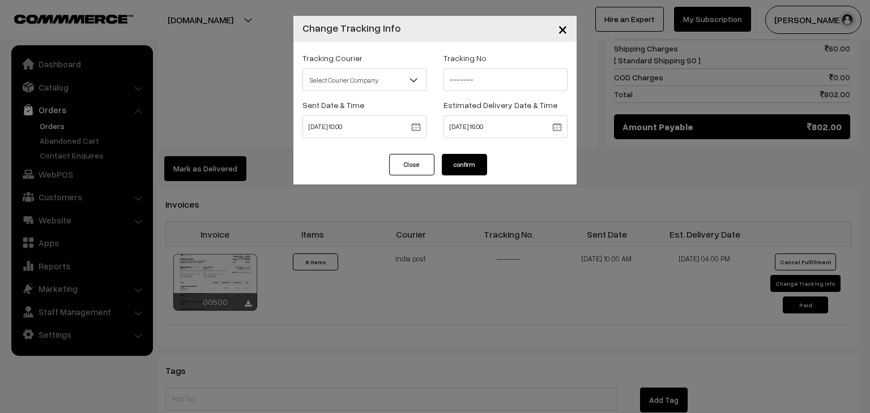
drag, startPoint x: 519, startPoint y: 166, endPoint x: 485, endPoint y: 162, distance: 34.2
click at [519, 165] on div "Close confirm" at bounding box center [434, 169] width 283 height 31
click at [471, 166] on button "confirm" at bounding box center [464, 165] width 45 height 22
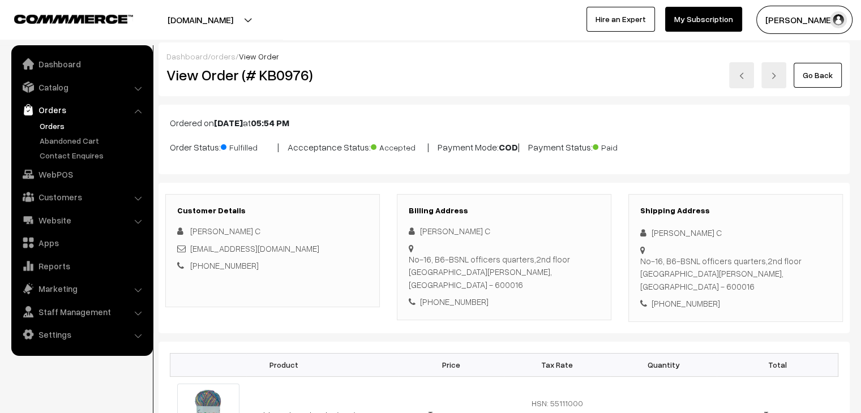
click at [224, 55] on link "orders" at bounding box center [223, 57] width 25 height 10
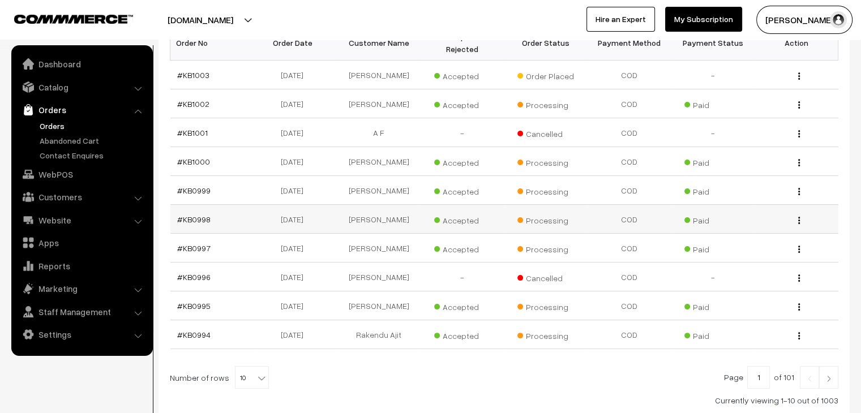
scroll to position [226, 0]
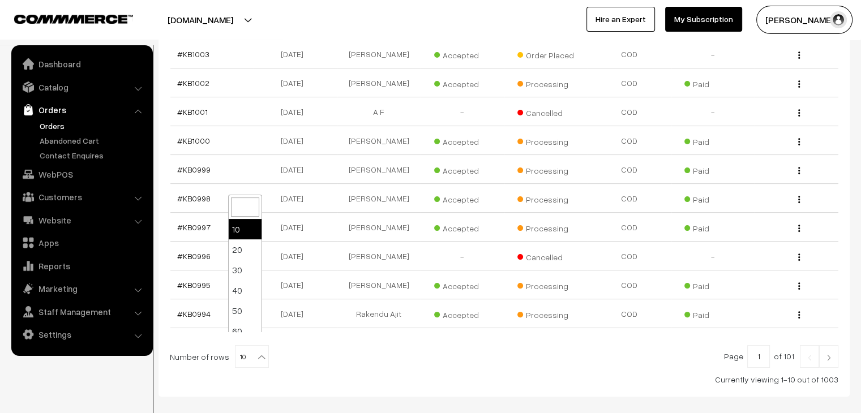
click at [256, 352] on b at bounding box center [261, 357] width 11 height 11
select select "90"
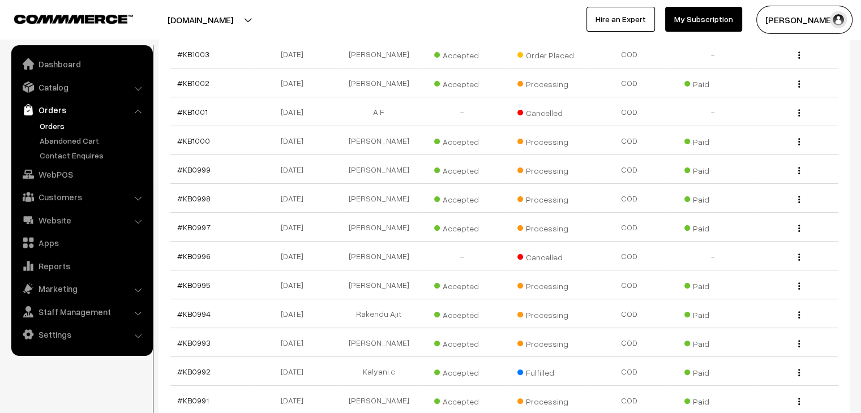
scroll to position [57, 0]
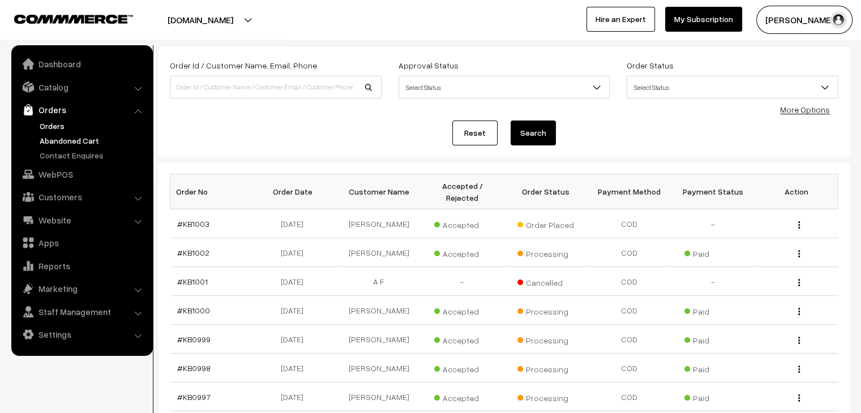
click at [70, 135] on link "Abandoned Cart" at bounding box center [93, 141] width 112 height 12
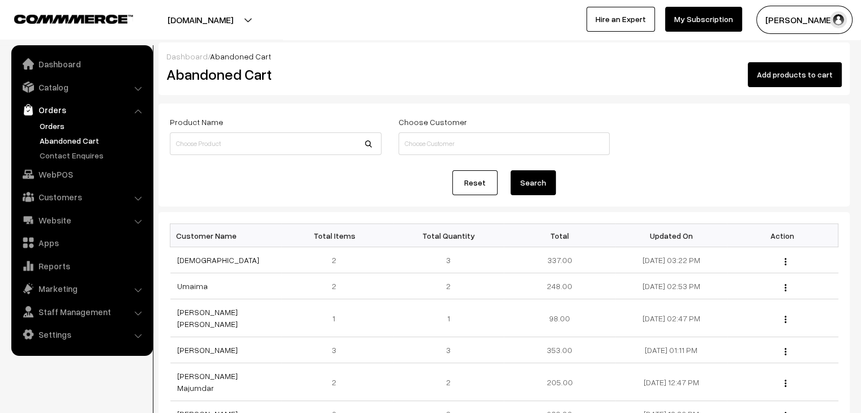
click at [75, 121] on link "Orders" at bounding box center [93, 126] width 112 height 12
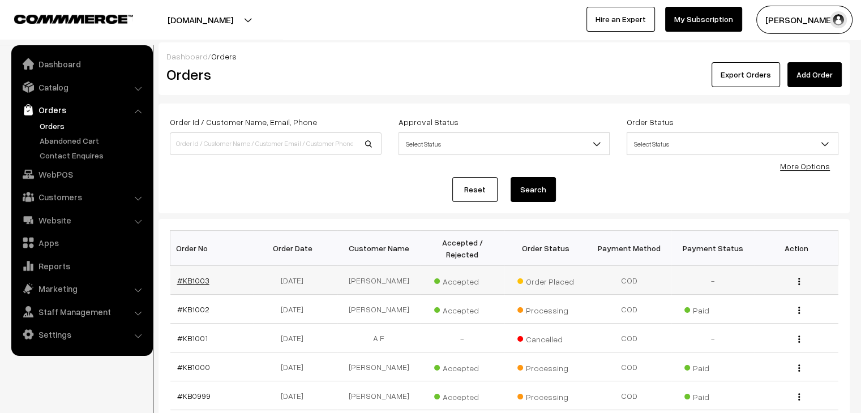
click at [195, 276] on link "#KB1003" at bounding box center [193, 281] width 32 height 10
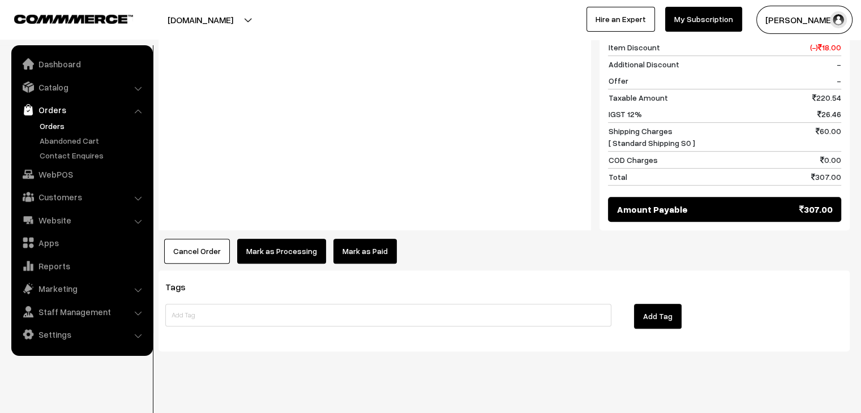
scroll to position [584, 0]
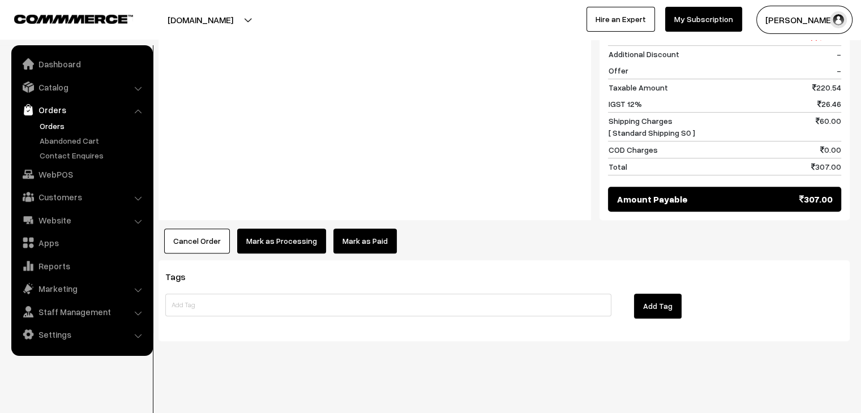
click at [345, 236] on link "Mark as Paid" at bounding box center [364, 241] width 63 height 25
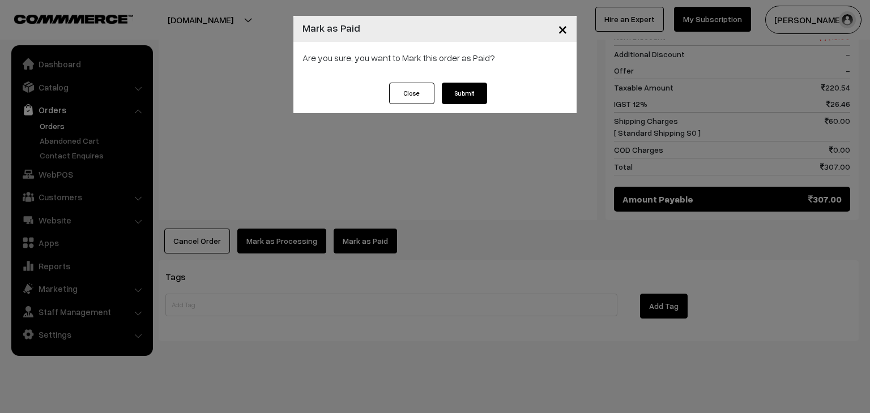
click at [290, 220] on div "× Mark as Paid Are you sure, you want to [PERSON_NAME] this order as Paid? Clos…" at bounding box center [435, 206] width 870 height 413
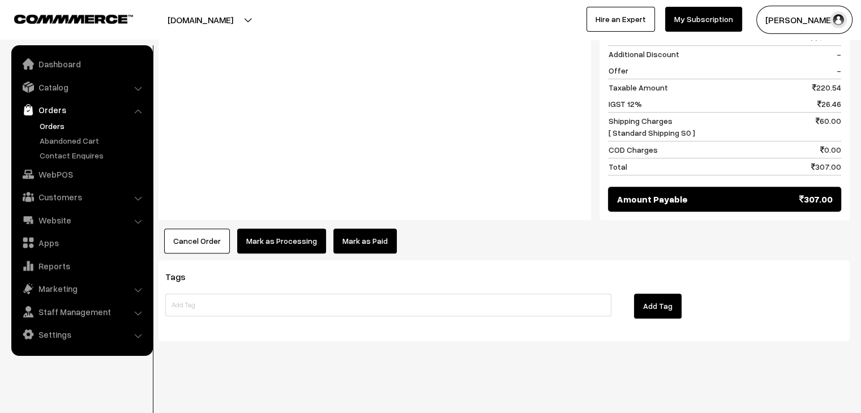
click at [57, 125] on link "Orders" at bounding box center [93, 126] width 112 height 12
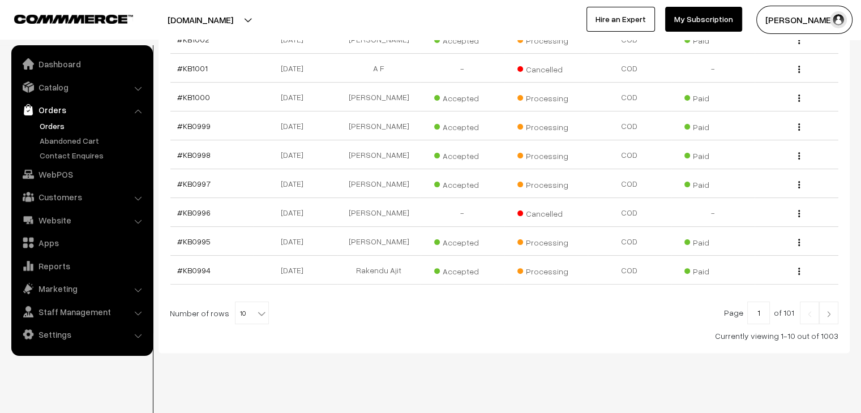
click at [257, 308] on b at bounding box center [261, 313] width 11 height 11
select select "90"
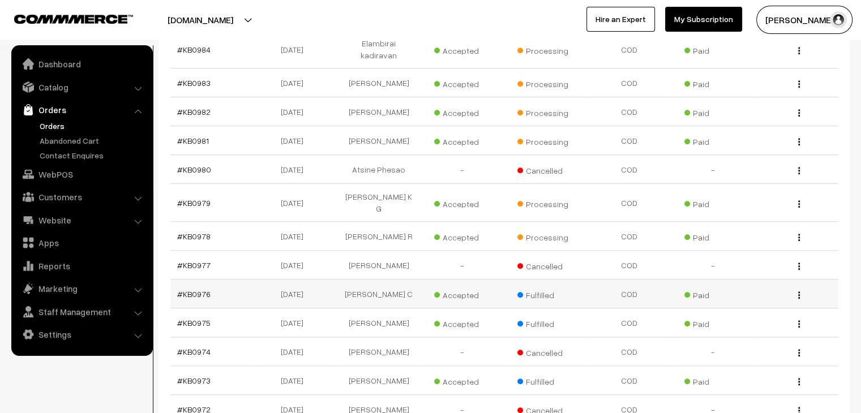
scroll to position [793, 0]
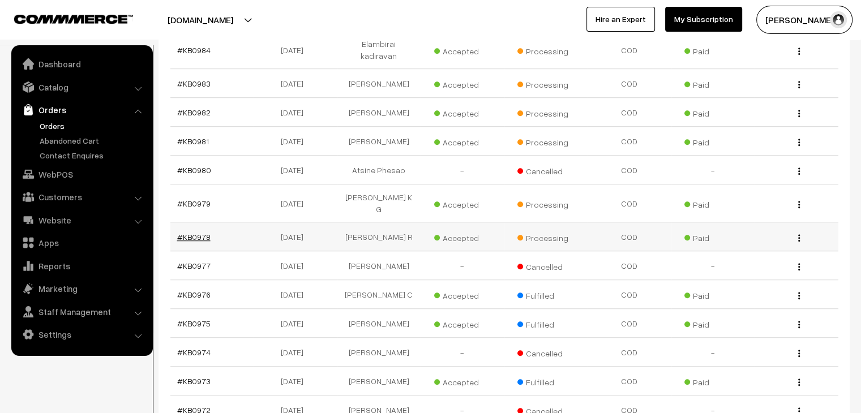
click at [199, 232] on link "#KB0978" at bounding box center [193, 237] width 33 height 10
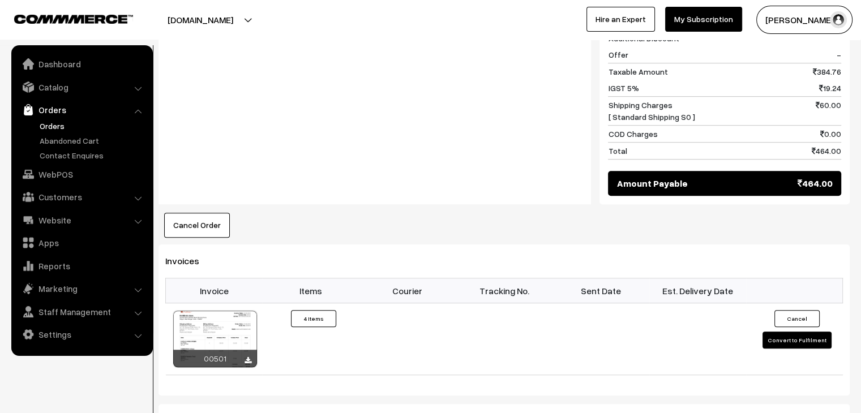
click at [48, 123] on link "Orders" at bounding box center [93, 126] width 112 height 12
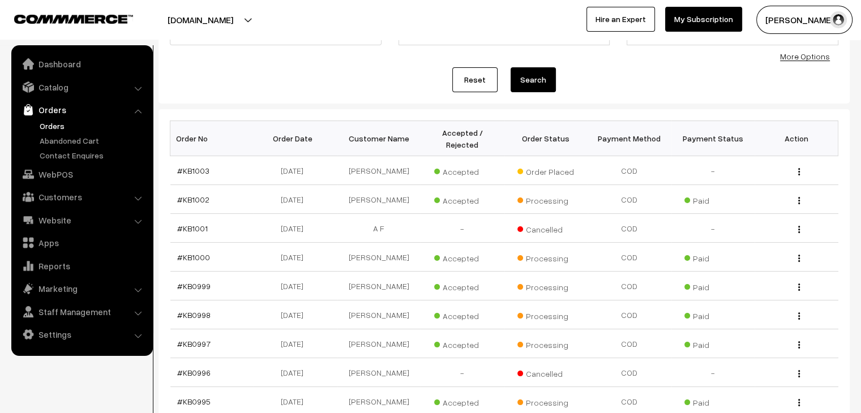
scroll to position [270, 0]
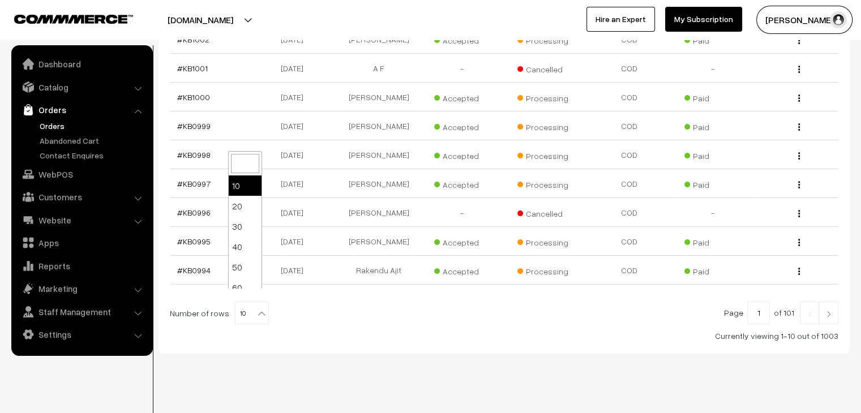
click at [256, 308] on b at bounding box center [261, 313] width 11 height 11
select select "80"
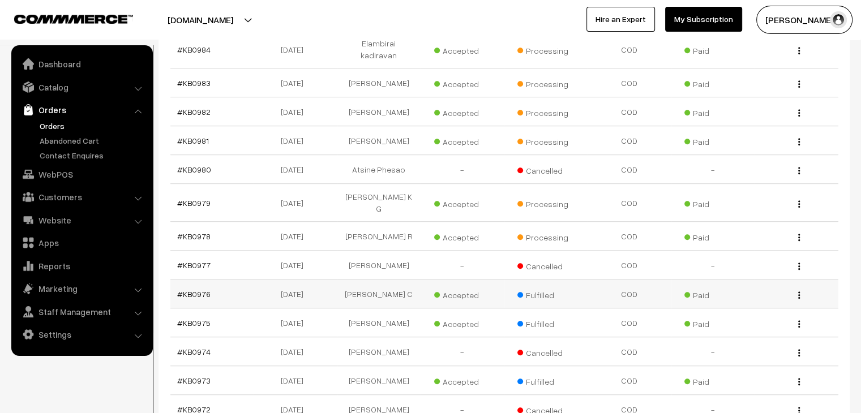
scroll to position [793, 0]
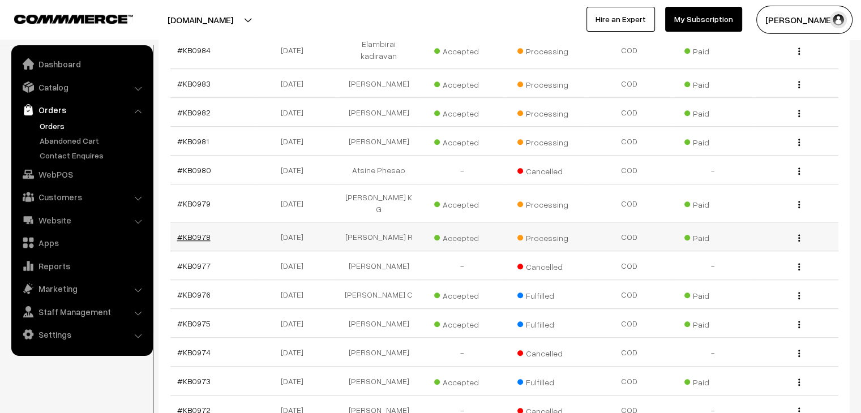
click at [202, 232] on link "#KB0978" at bounding box center [193, 237] width 33 height 10
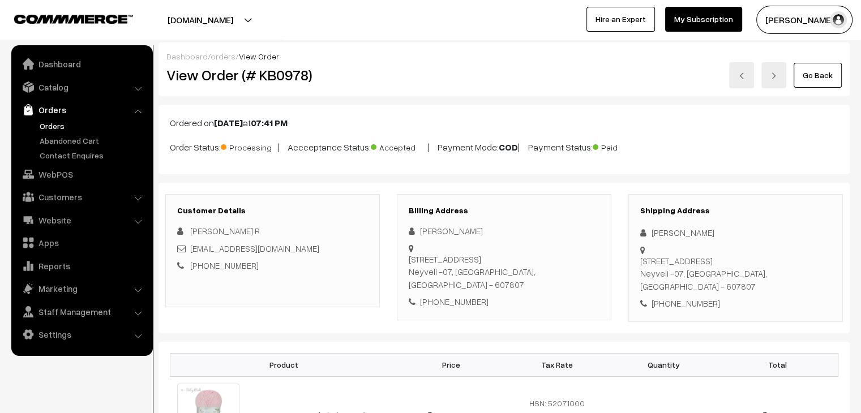
click at [48, 125] on link "Orders" at bounding box center [93, 126] width 112 height 12
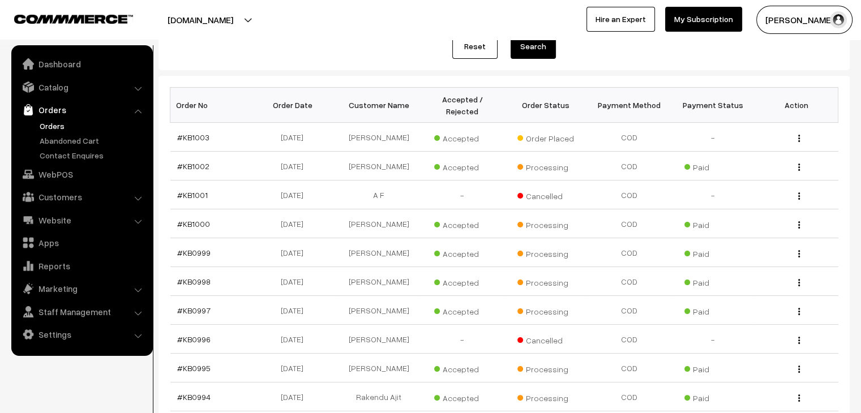
scroll to position [170, 0]
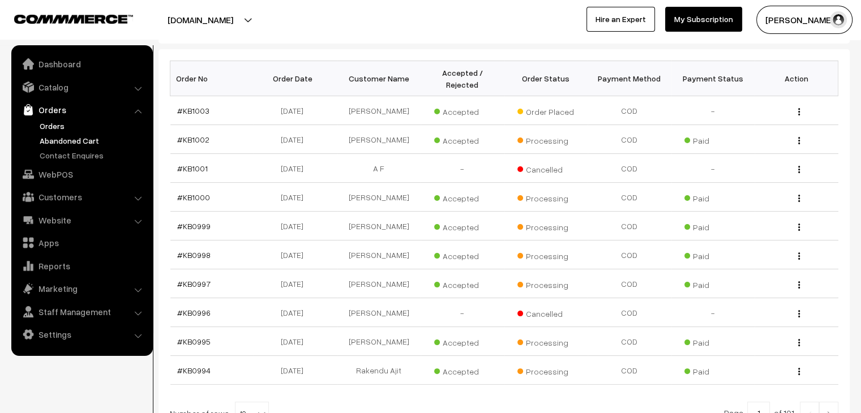
click at [71, 142] on link "Abandoned Cart" at bounding box center [93, 141] width 112 height 12
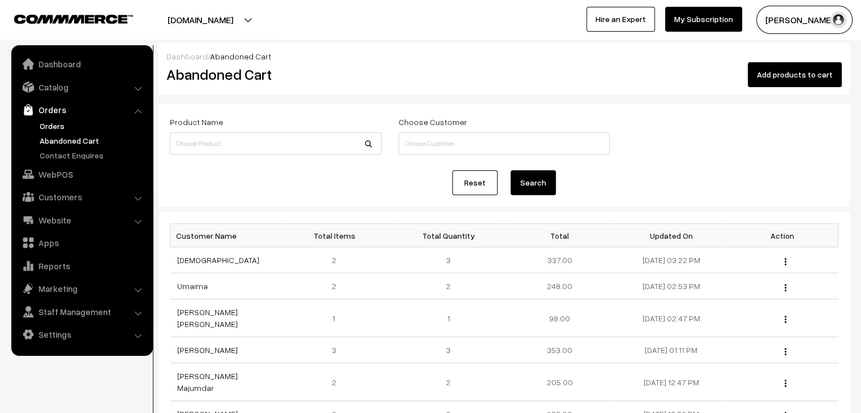
click at [52, 127] on link "Orders" at bounding box center [93, 126] width 112 height 12
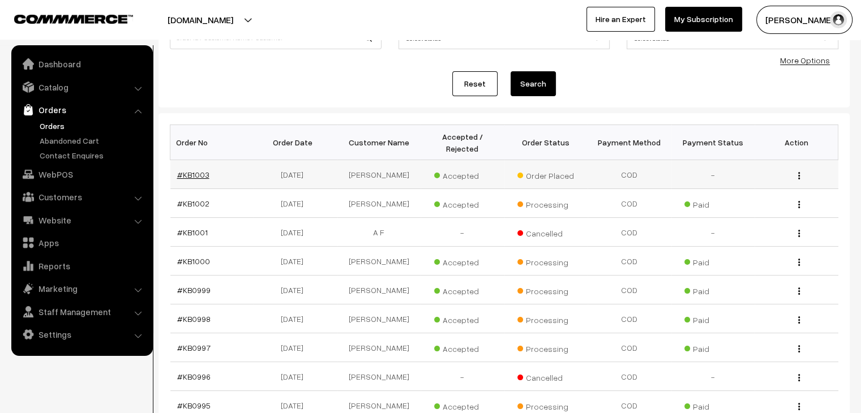
scroll to position [113, 0]
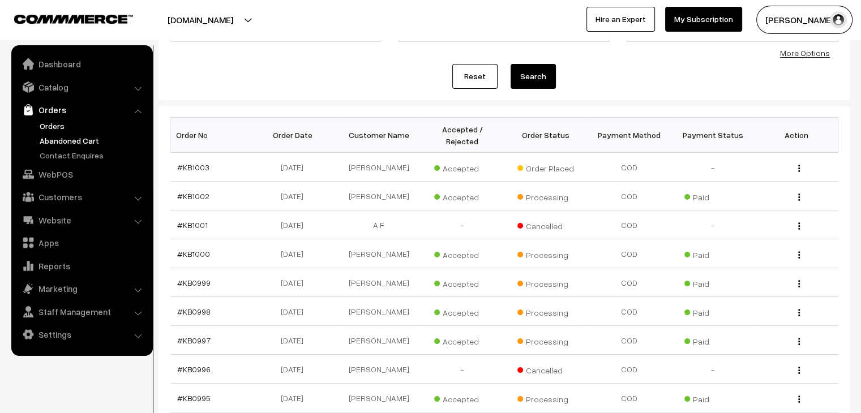
click at [84, 142] on link "Abandoned Cart" at bounding box center [93, 141] width 112 height 12
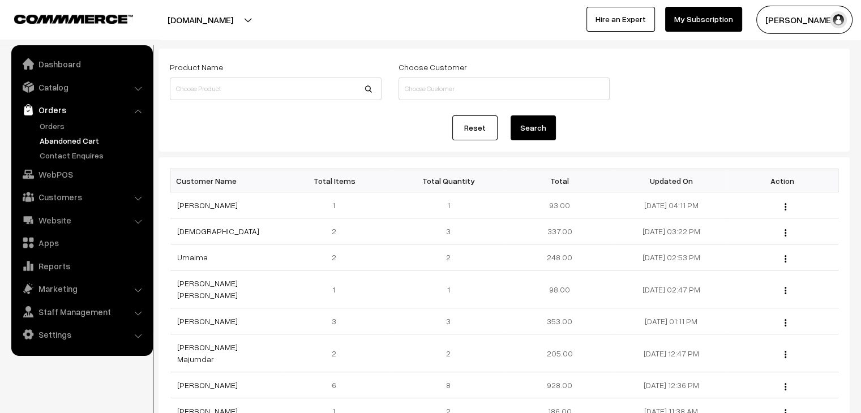
scroll to position [57, 0]
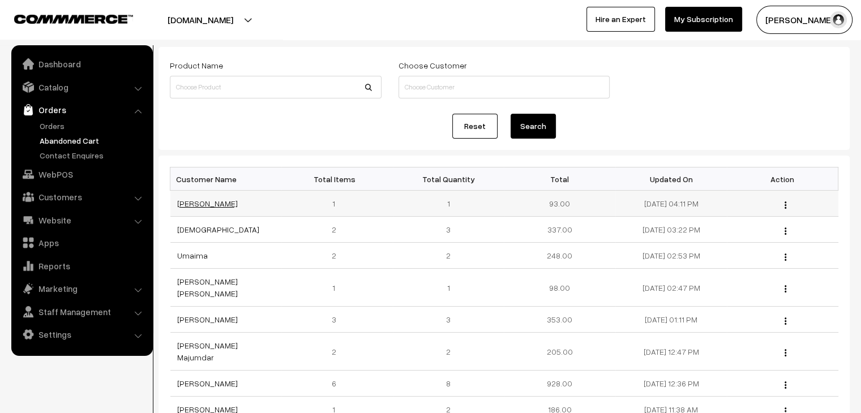
click at [202, 207] on link "[PERSON_NAME]" at bounding box center [207, 204] width 61 height 10
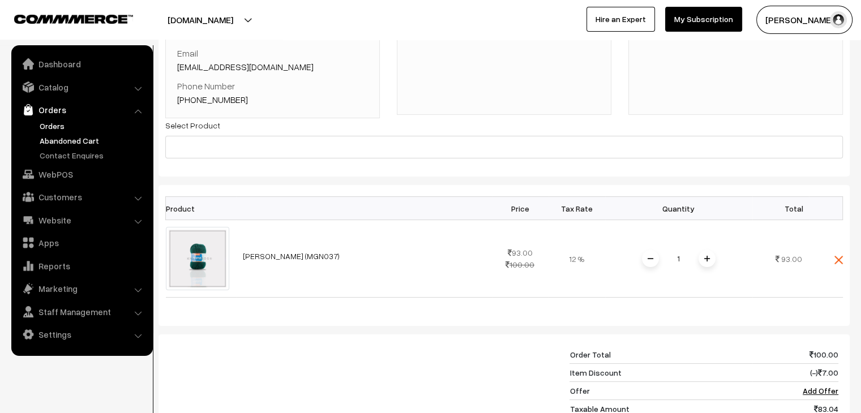
click at [65, 125] on link "Orders" at bounding box center [93, 126] width 112 height 12
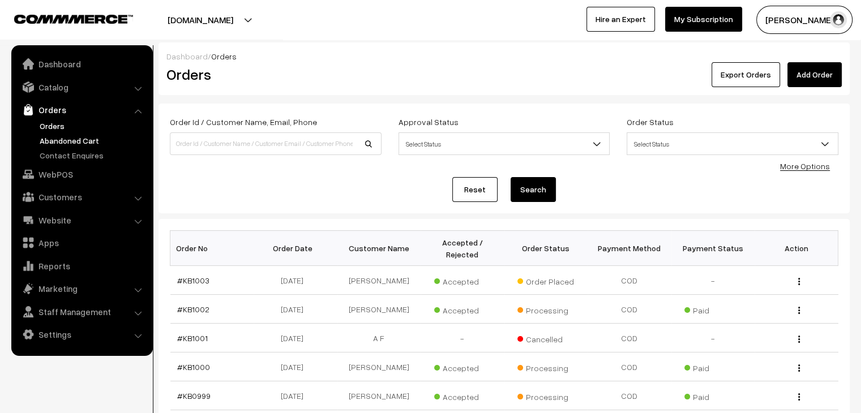
click at [95, 138] on link "Abandoned Cart" at bounding box center [93, 141] width 112 height 12
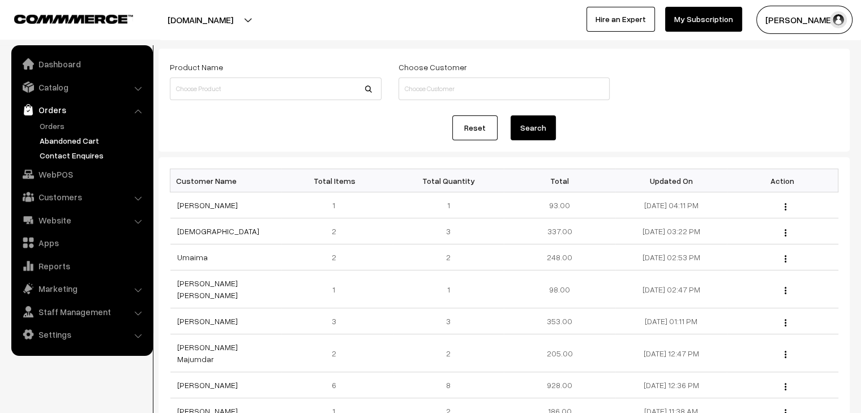
scroll to position [57, 0]
click at [66, 125] on link "Orders" at bounding box center [93, 126] width 112 height 12
